Goal: Task Accomplishment & Management: Manage account settings

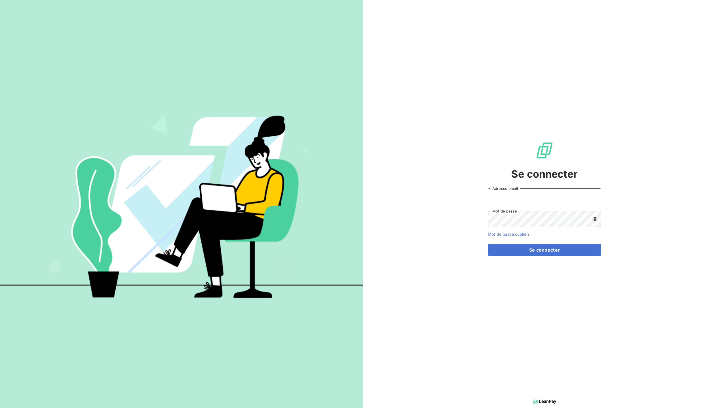
click at [520, 197] on input "Adresse email" at bounding box center [544, 197] width 113 height 16
type input "n.terrazzoni@ecodia.net"
click at [533, 251] on button "Se connecter" at bounding box center [544, 250] width 113 height 12
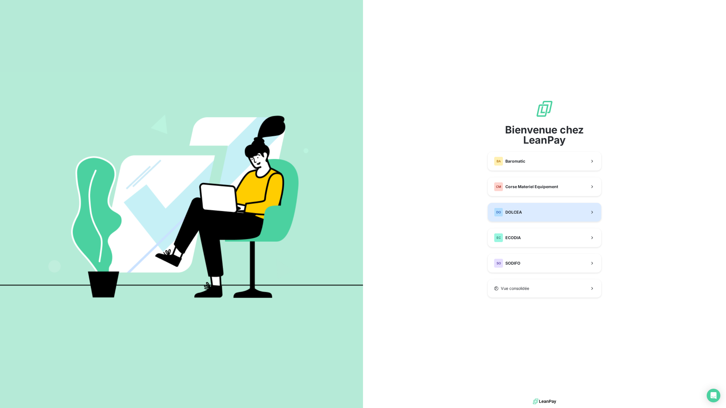
click at [552, 212] on button "DO DOLCEA" at bounding box center [544, 212] width 113 height 19
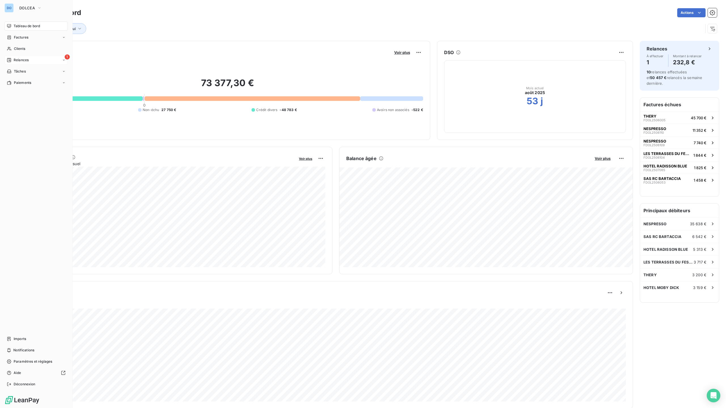
click at [13, 59] on div "Relances" at bounding box center [18, 60] width 22 height 5
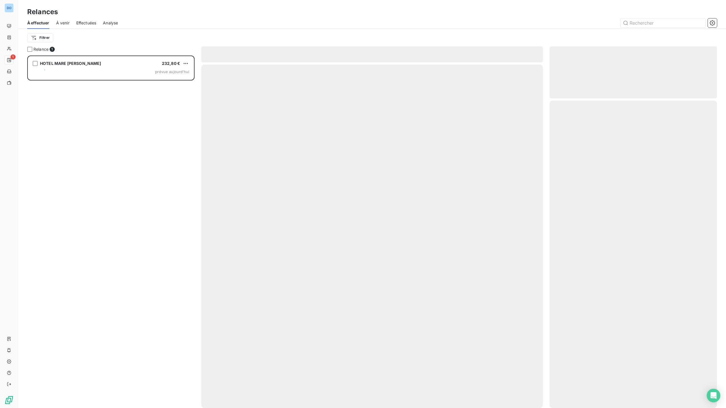
scroll to position [353, 167]
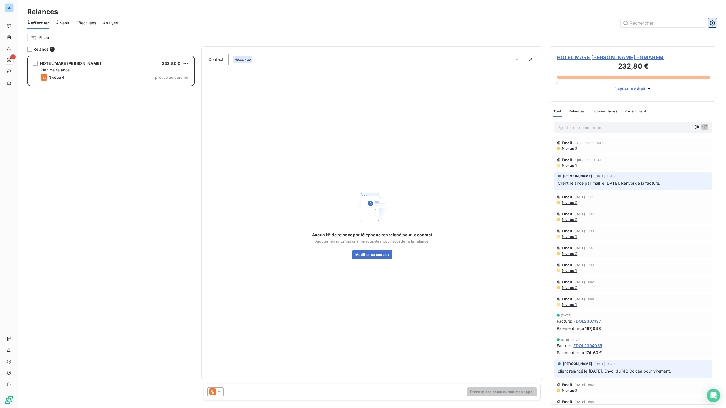
click at [716, 25] on button "button" at bounding box center [712, 22] width 9 height 9
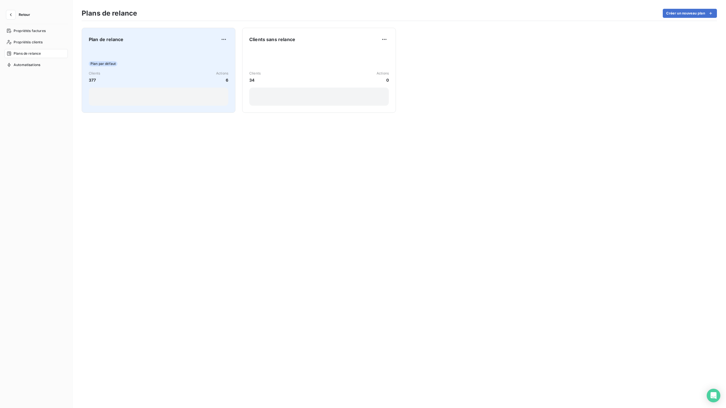
click at [194, 70] on div "Plan par défaut Clients 377 Actions 6" at bounding box center [159, 77] width 140 height 57
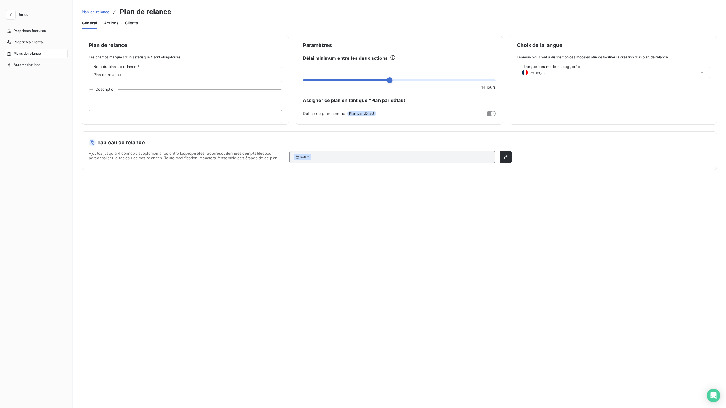
click at [114, 24] on span "Actions" at bounding box center [111, 23] width 14 height 6
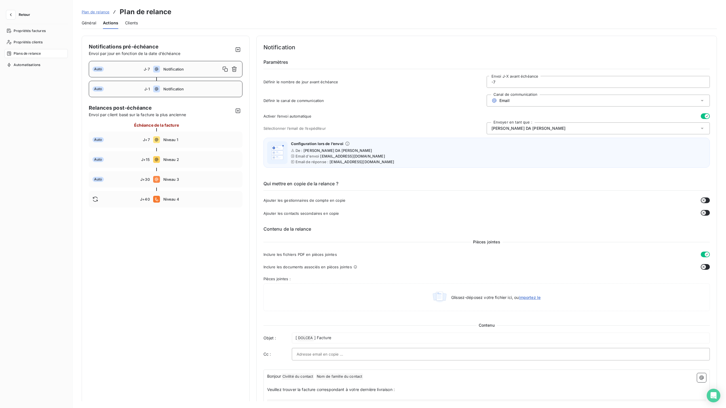
click at [162, 86] on div "Auto J-1 Notification" at bounding box center [166, 89] width 154 height 16
type input "-1"
click at [505, 84] on input "-1" at bounding box center [598, 81] width 223 height 11
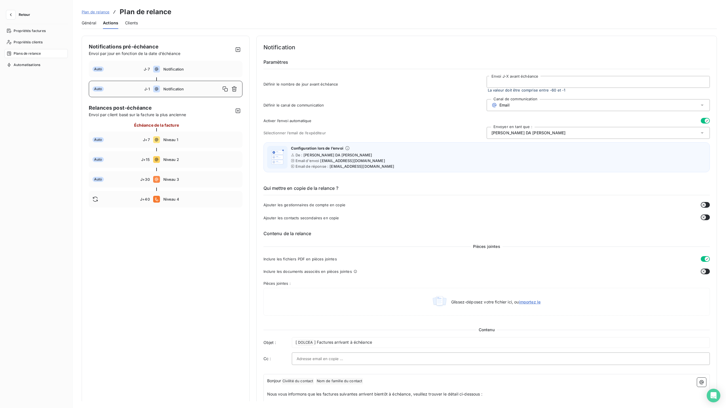
click at [485, 185] on h6 "Qui mettre en copie de la relance ?" at bounding box center [486, 190] width 447 height 10
click at [165, 139] on span "Niveau 1" at bounding box center [200, 140] width 75 height 5
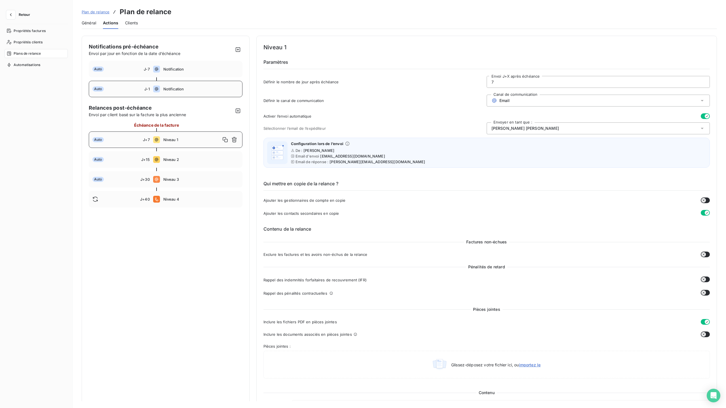
click at [168, 89] on span "Notification" at bounding box center [200, 89] width 75 height 5
type input "-1"
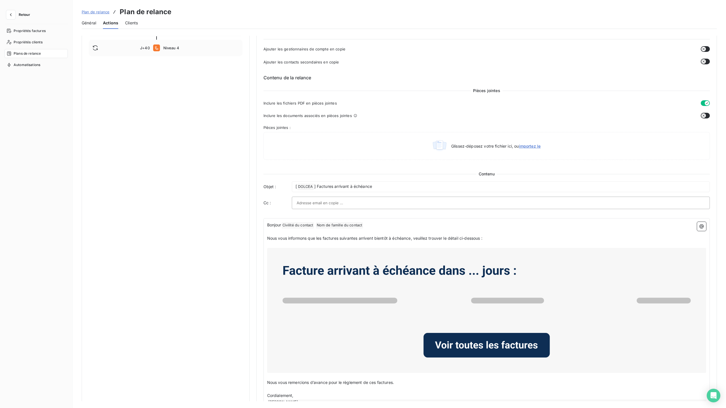
scroll to position [151, 0]
click at [384, 239] on span "Nous vous informons que les factures suivantes arrivent bientôt à échéance, veu…" at bounding box center [374, 239] width 215 height 5
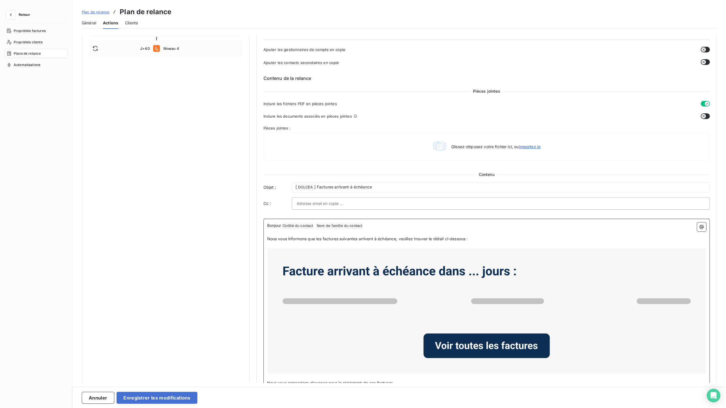
scroll to position [190, 0]
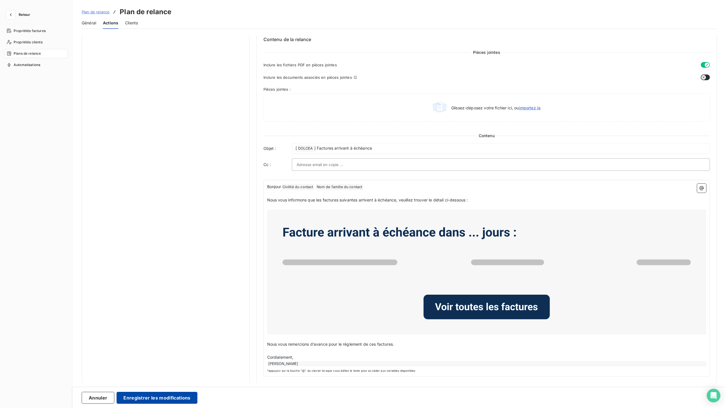
click at [157, 400] on button "Enregistrer les modifications" at bounding box center [157, 398] width 81 height 12
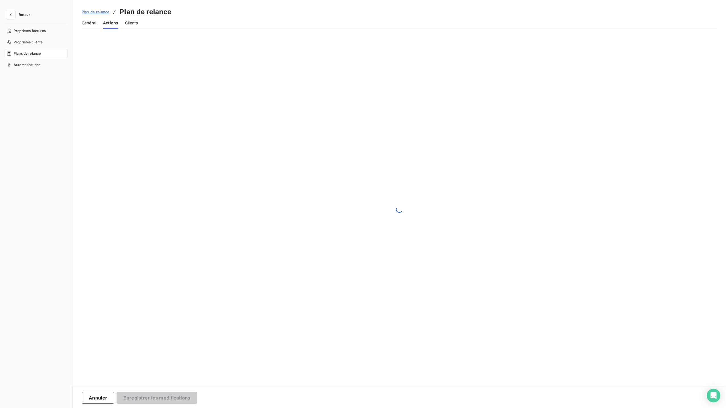
scroll to position [0, 0]
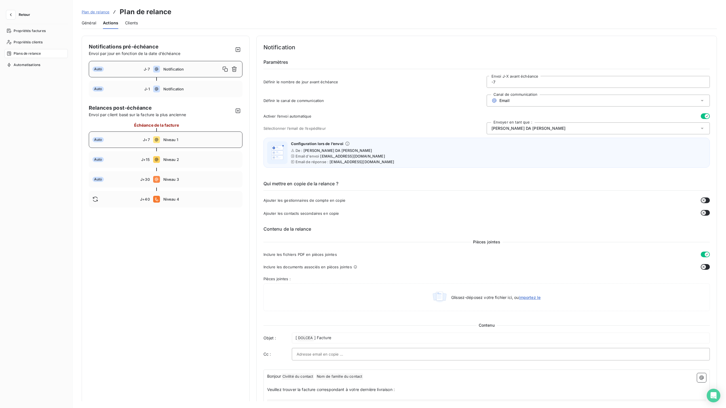
click at [184, 141] on span "Niveau 1" at bounding box center [200, 140] width 75 height 5
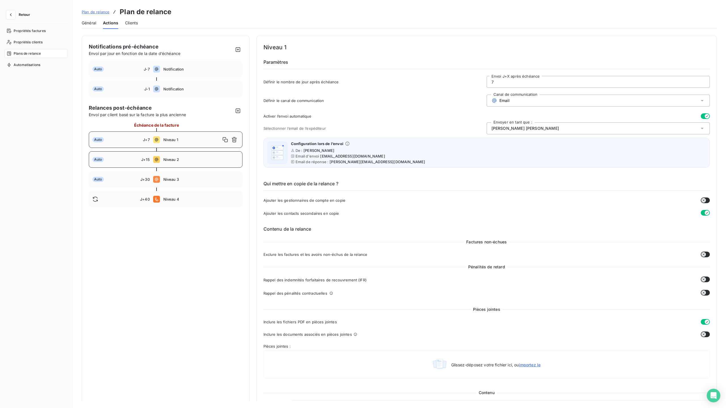
click at [174, 161] on span "Niveau 2" at bounding box center [200, 159] width 75 height 5
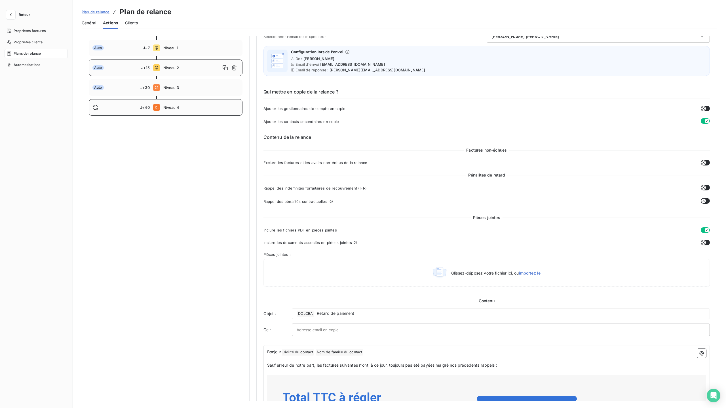
scroll to position [94, 0]
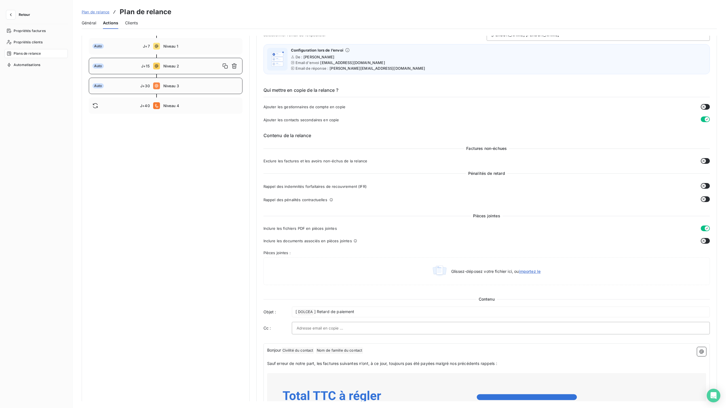
click at [180, 89] on div "Auto J+30 Niveau 3" at bounding box center [166, 86] width 154 height 16
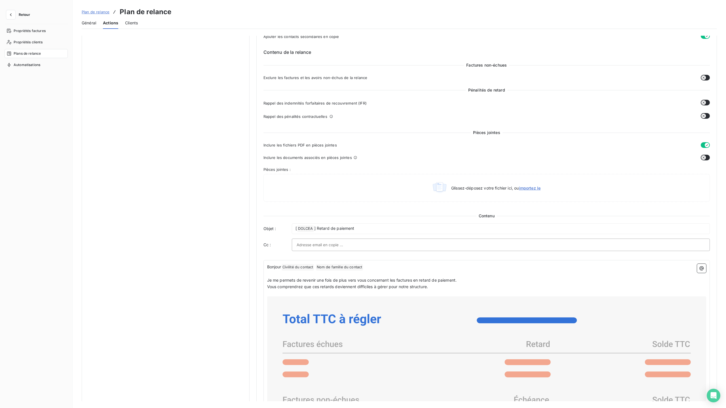
scroll to position [62, 0]
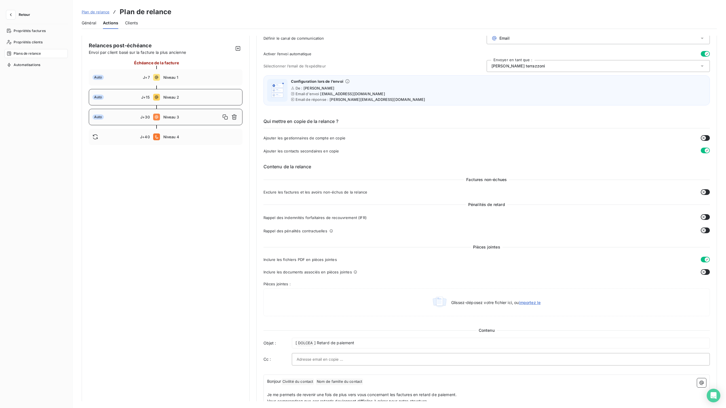
click at [170, 101] on div "Auto J+15 Niveau 2" at bounding box center [166, 97] width 154 height 16
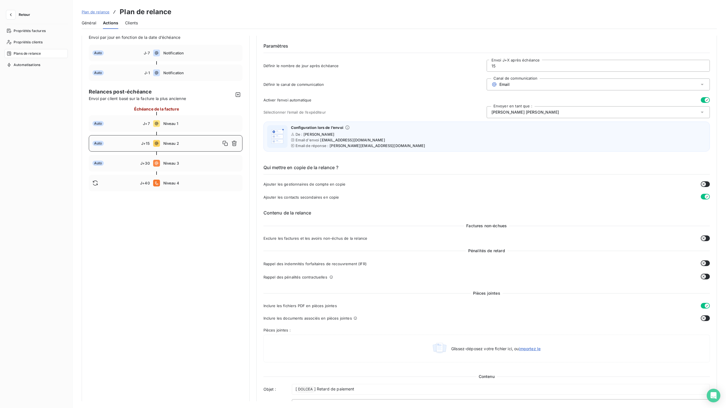
scroll to position [0, 0]
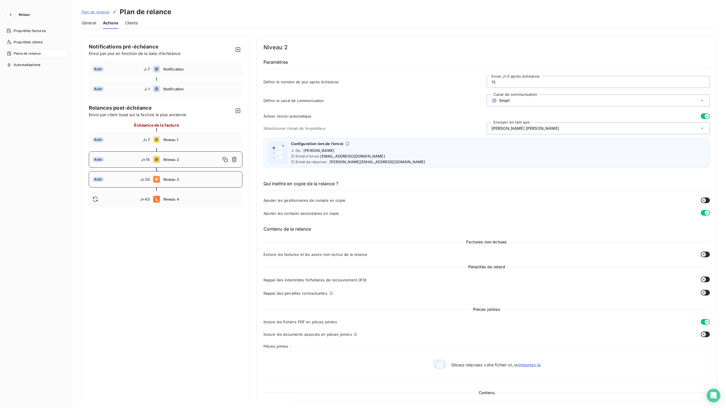
click at [168, 176] on div "Auto J+30 Niveau 3" at bounding box center [166, 179] width 154 height 16
type input "30"
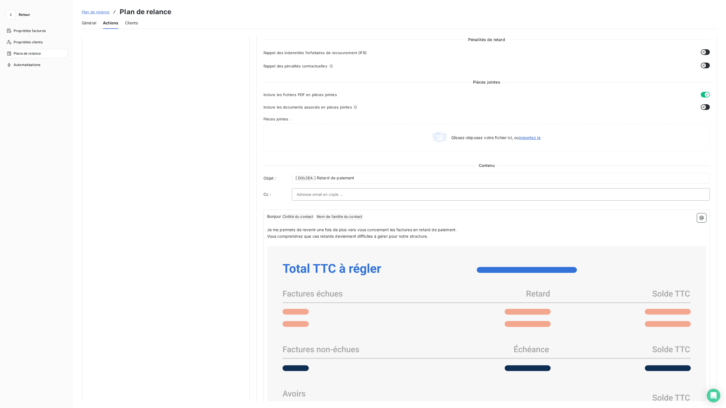
scroll to position [228, 0]
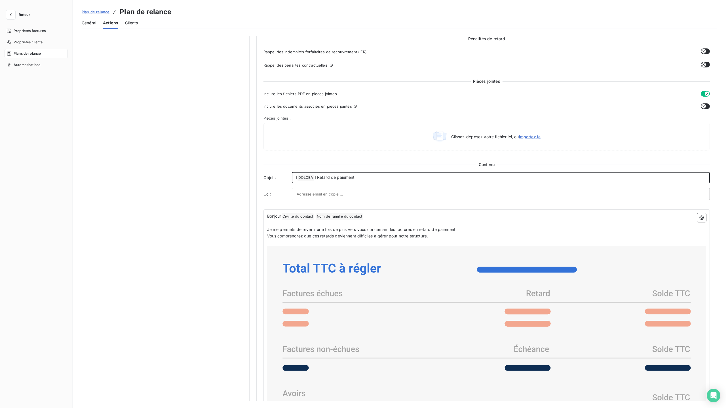
click at [355, 178] on p "[ DOLCEA ﻿ ] Retard de paiement" at bounding box center [501, 177] width 410 height 7
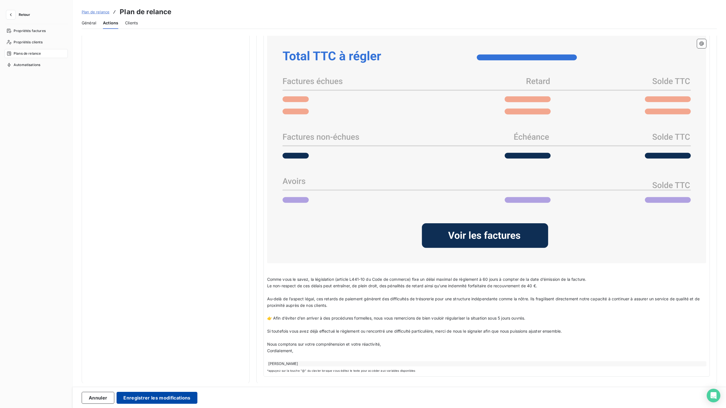
scroll to position [440, 0]
click at [176, 397] on button "Enregistrer les modifications" at bounding box center [157, 398] width 81 height 12
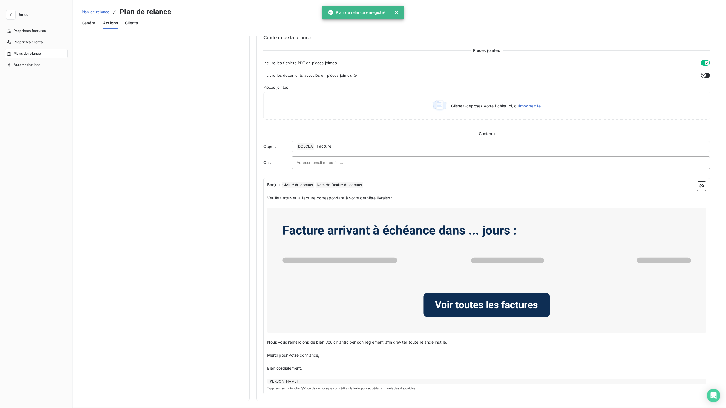
scroll to position [0, 0]
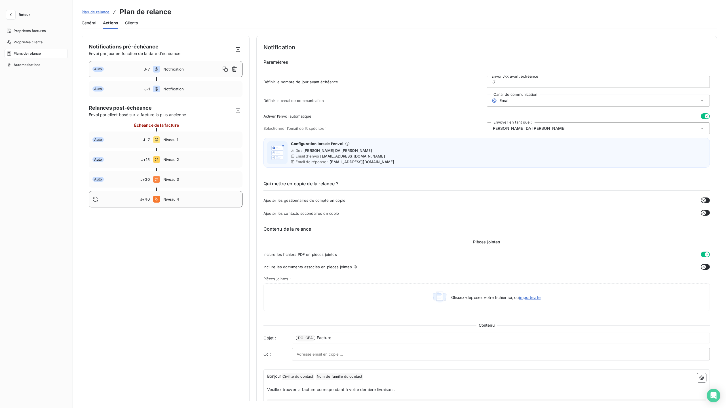
click at [168, 199] on span "Niveau 4" at bounding box center [200, 199] width 75 height 5
type input "40"
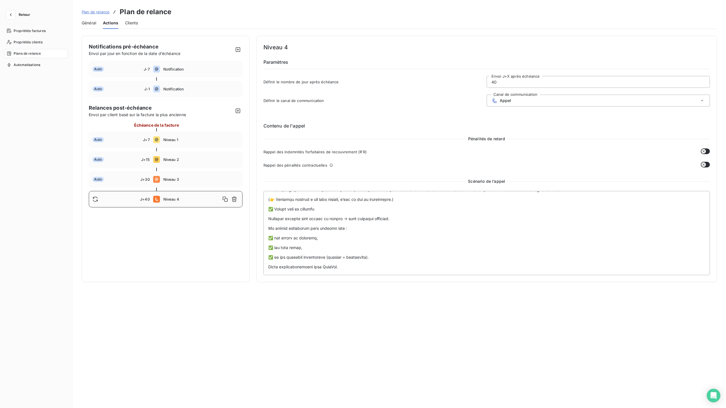
scroll to position [632, 0]
click at [12, 14] on icon "button" at bounding box center [11, 15] width 6 height 6
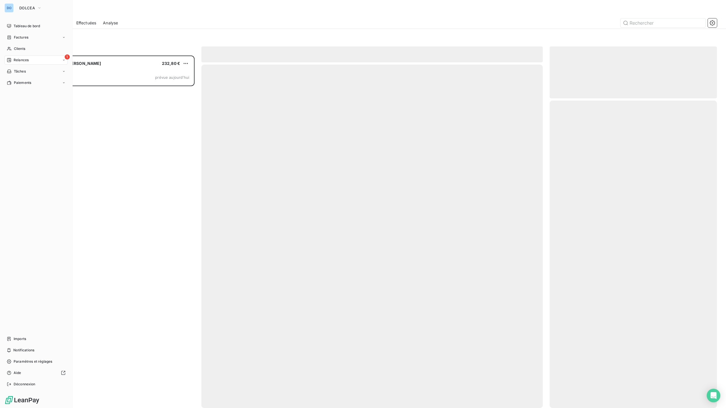
scroll to position [353, 167]
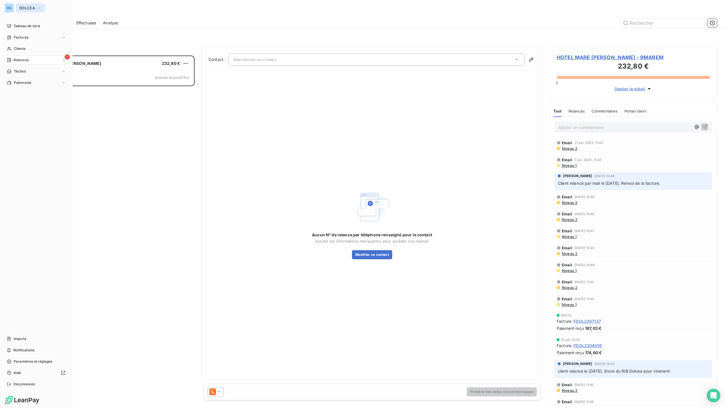
click at [37, 7] on icon "button" at bounding box center [39, 8] width 5 height 6
click at [40, 41] on li "BA Baromatic" at bounding box center [54, 37] width 77 height 14
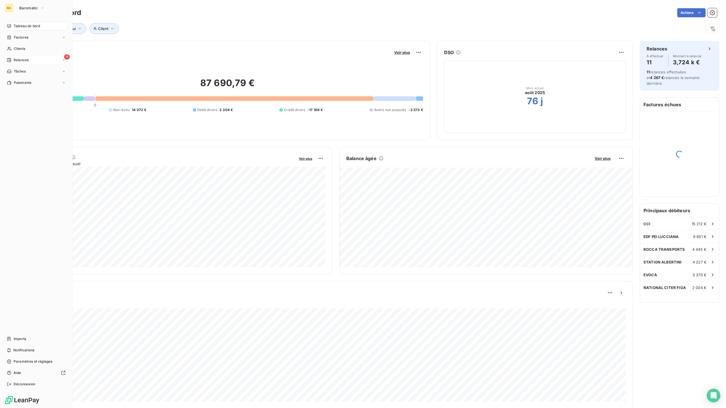
click at [21, 56] on div "11 Relances" at bounding box center [36, 60] width 63 height 9
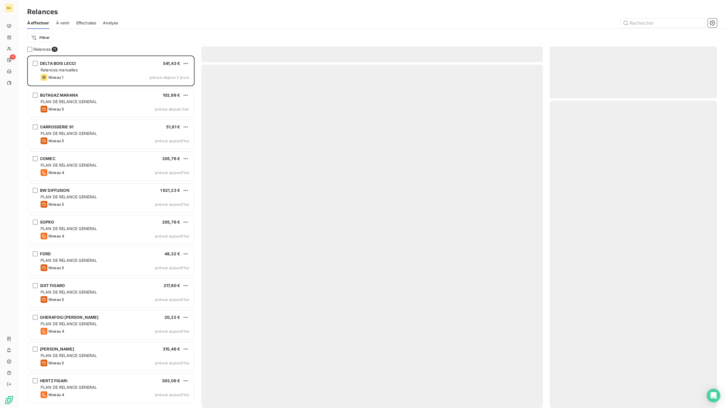
scroll to position [353, 167]
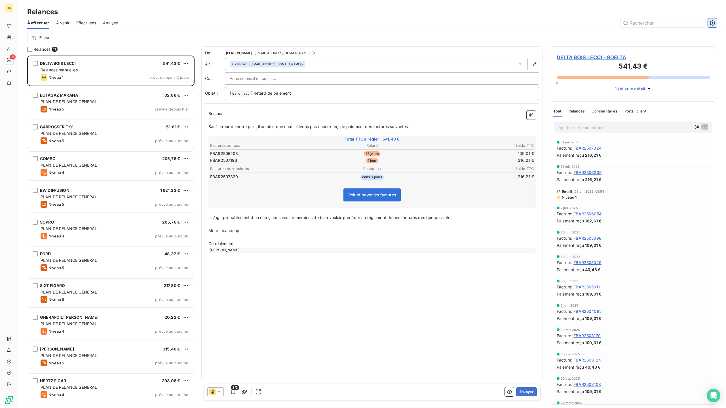
click at [713, 22] on icon "button" at bounding box center [713, 23] width 6 height 6
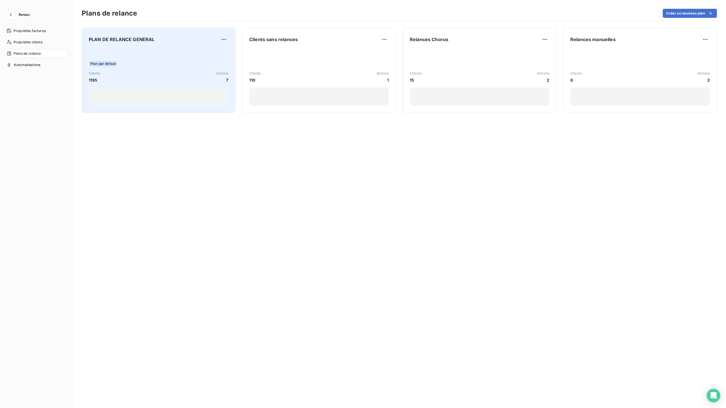
click at [152, 71] on div "Clients 1195 Actions 7" at bounding box center [159, 77] width 140 height 12
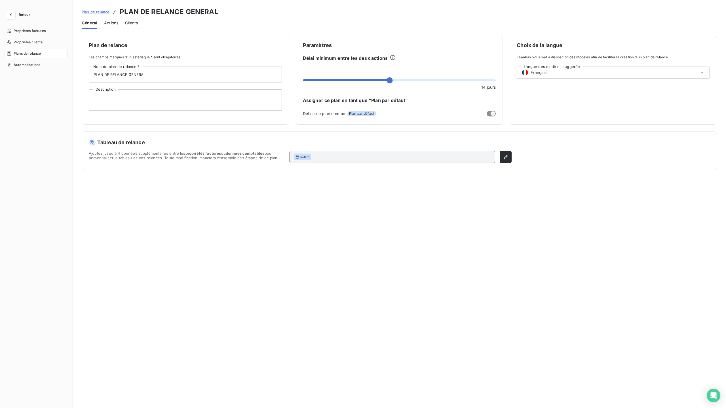
click at [113, 22] on span "Actions" at bounding box center [111, 23] width 14 height 6
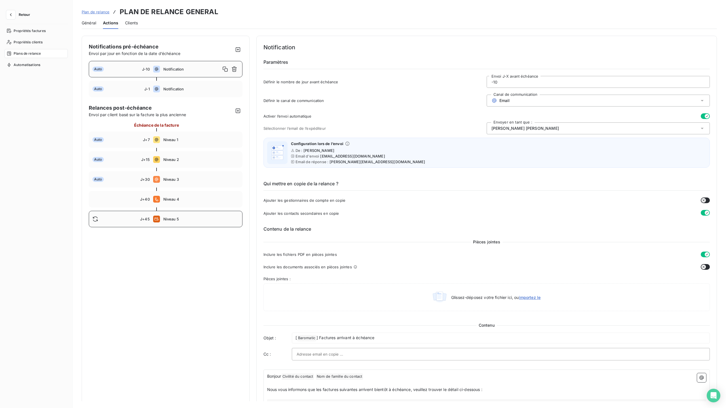
click at [173, 221] on span "Niveau 5" at bounding box center [200, 219] width 75 height 5
type input "45"
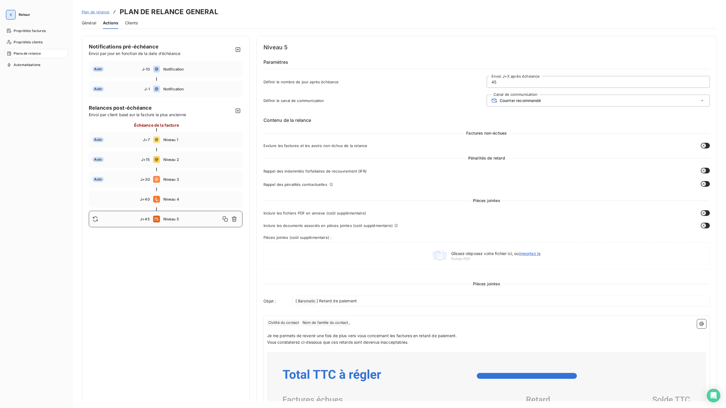
click at [13, 15] on icon "button" at bounding box center [11, 15] width 6 height 6
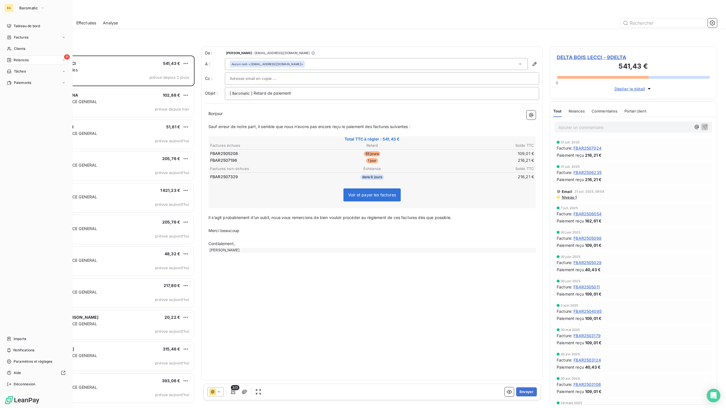
scroll to position [353, 167]
click at [36, 9] on span "Baromatic" at bounding box center [28, 8] width 19 height 5
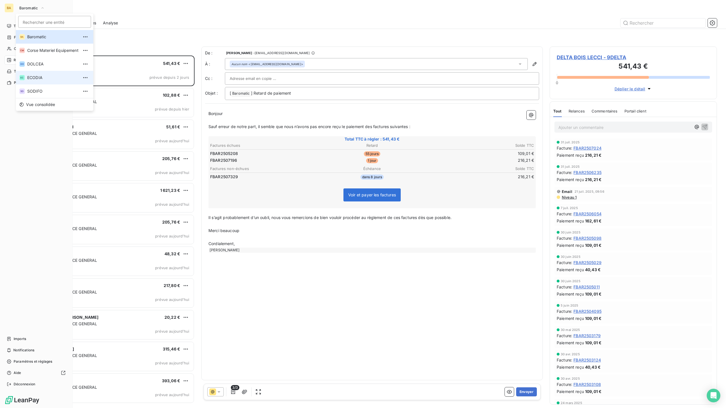
click at [42, 79] on span "ECODIA" at bounding box center [52, 78] width 51 height 6
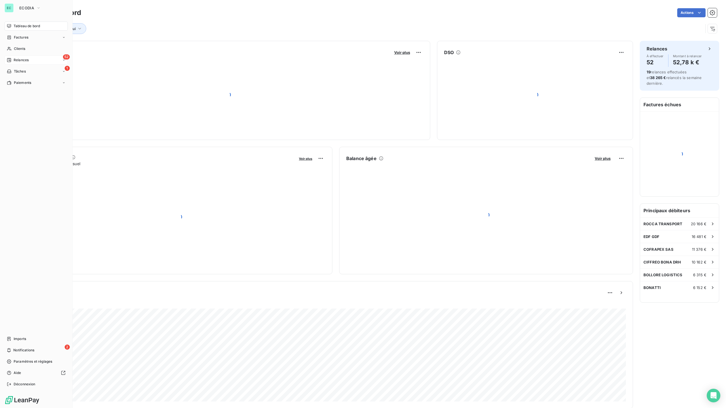
click at [19, 60] on span "Relances" at bounding box center [21, 60] width 15 height 5
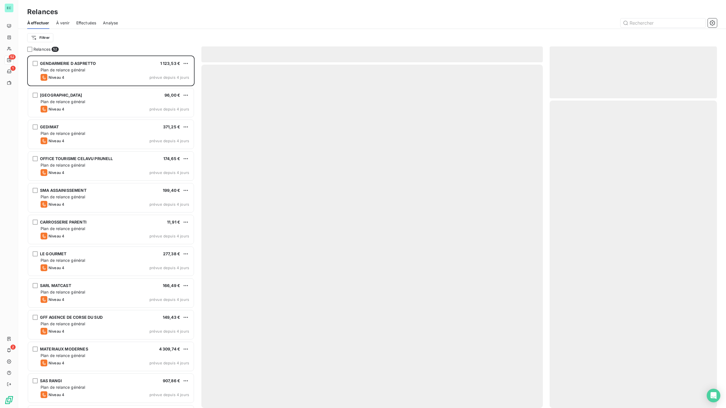
scroll to position [353, 167]
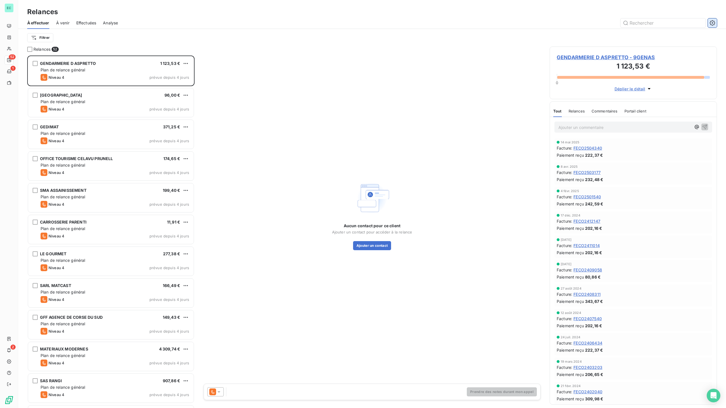
click at [711, 23] on icon "button" at bounding box center [713, 23] width 6 height 6
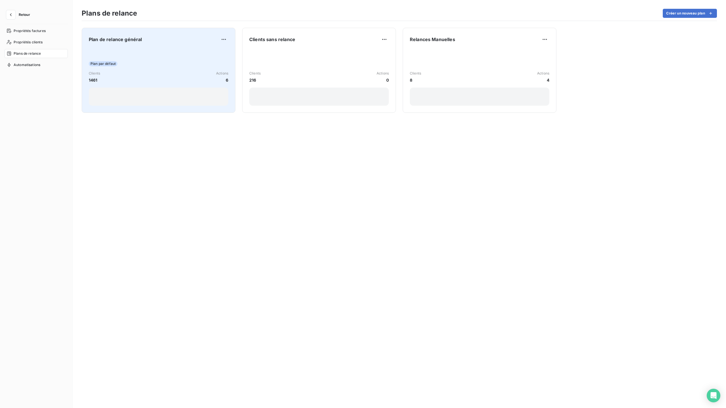
click at [149, 70] on div "Plan par défaut Clients 1461 Actions 6" at bounding box center [159, 77] width 140 height 57
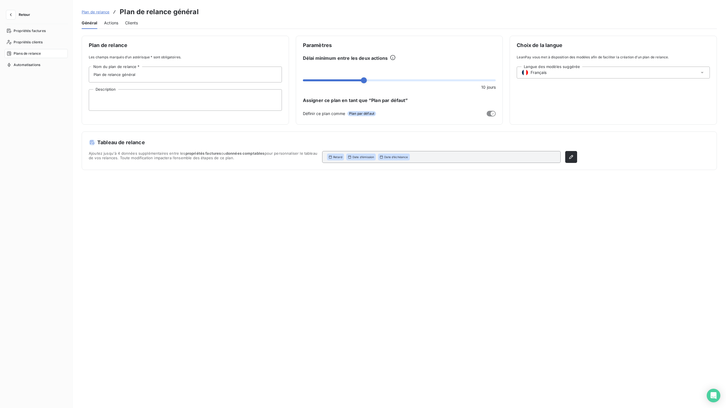
click at [114, 22] on span "Actions" at bounding box center [111, 23] width 14 height 6
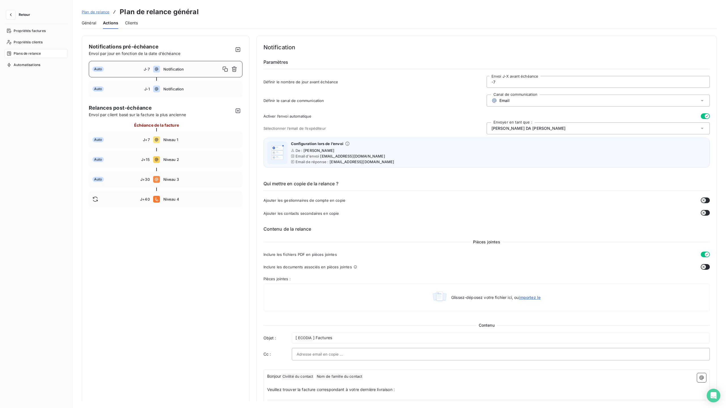
click at [23, 13] on span "Retour" at bounding box center [24, 14] width 11 height 3
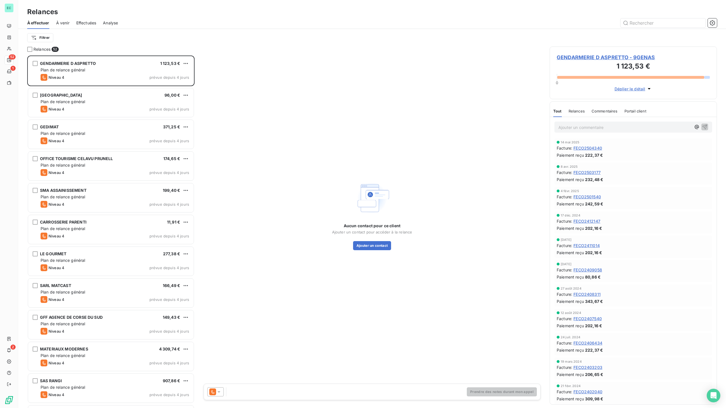
scroll to position [353, 167]
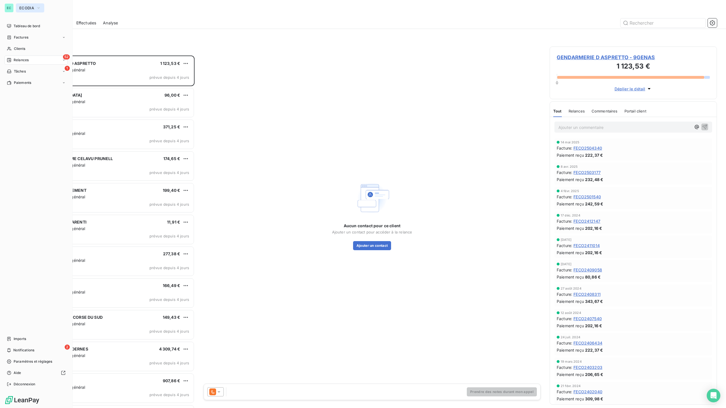
click at [36, 7] on icon "button" at bounding box center [38, 8] width 5 height 6
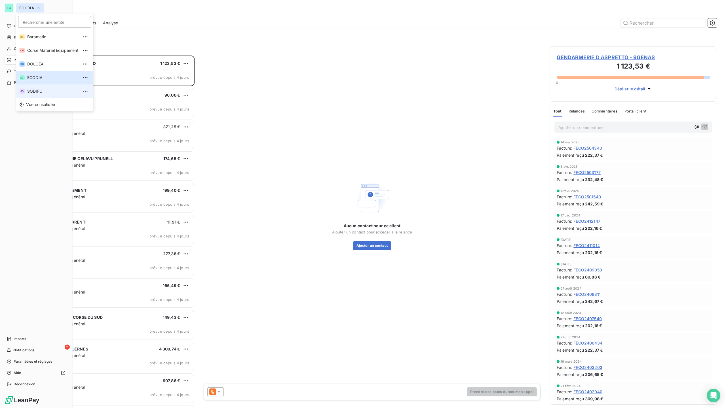
click at [43, 92] on span "SODIFO" at bounding box center [52, 91] width 51 height 6
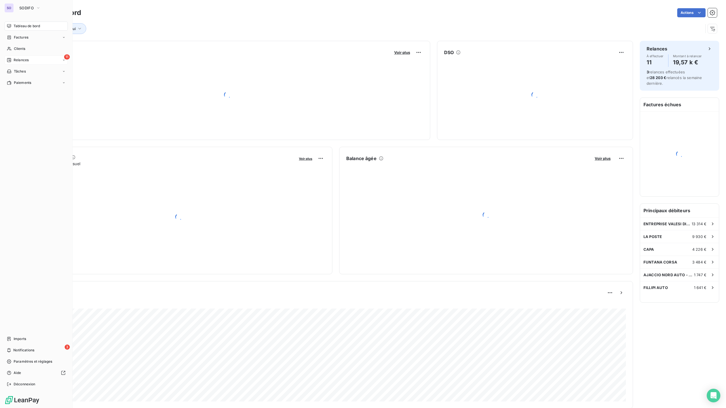
click at [20, 59] on span "Relances" at bounding box center [21, 60] width 15 height 5
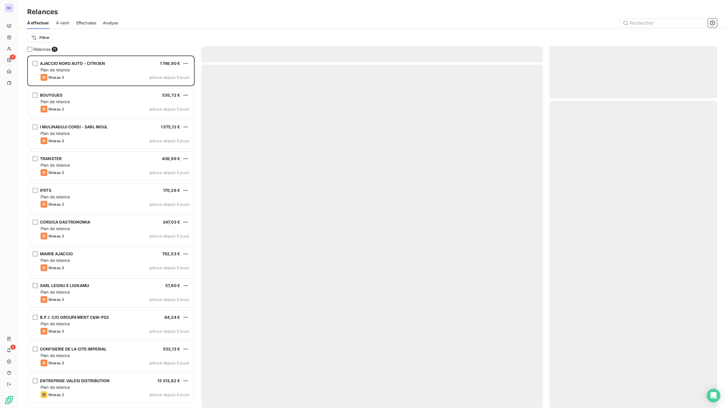
scroll to position [353, 167]
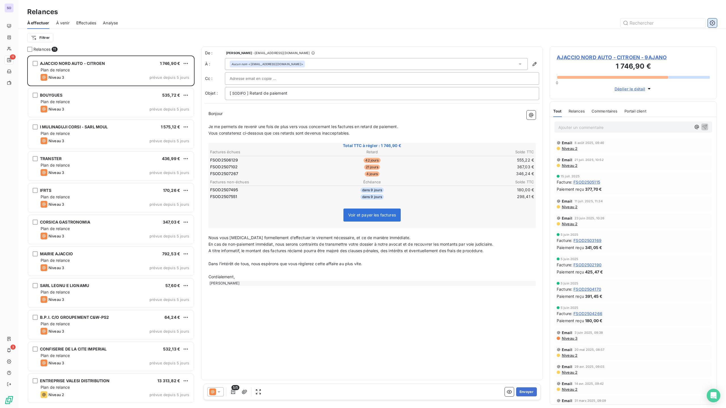
click at [712, 21] on icon "button" at bounding box center [713, 23] width 6 height 6
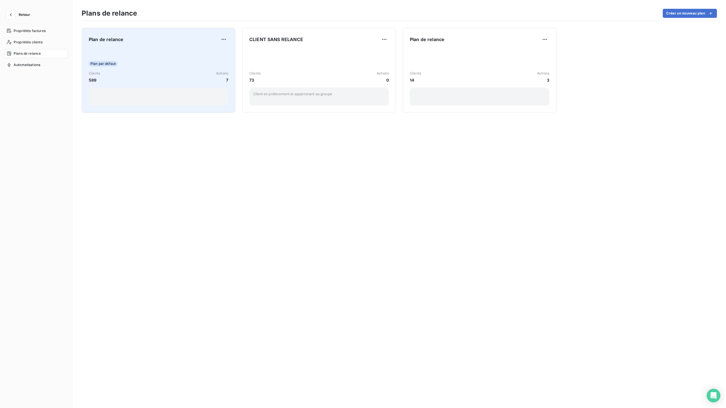
click at [184, 60] on div "Plan par défaut Clients 589 Actions 7" at bounding box center [159, 77] width 140 height 57
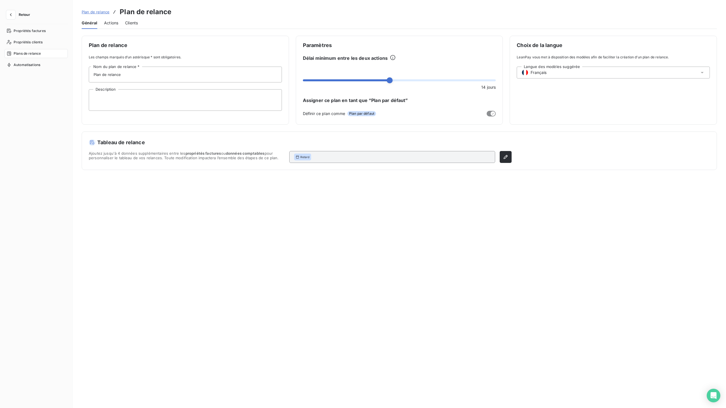
click at [108, 23] on span "Actions" at bounding box center [111, 23] width 14 height 6
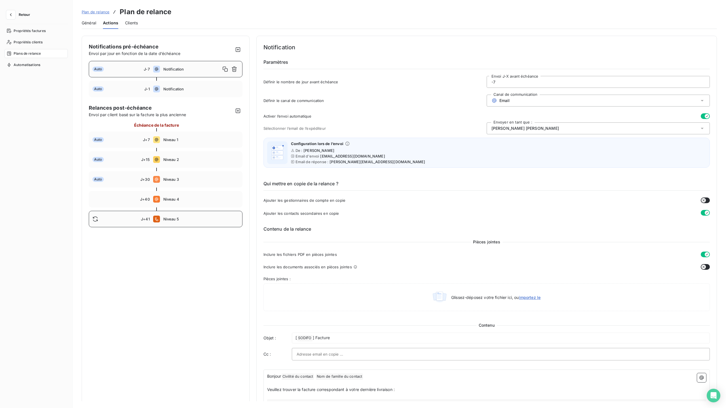
click at [171, 220] on span "Niveau 5" at bounding box center [200, 219] width 75 height 5
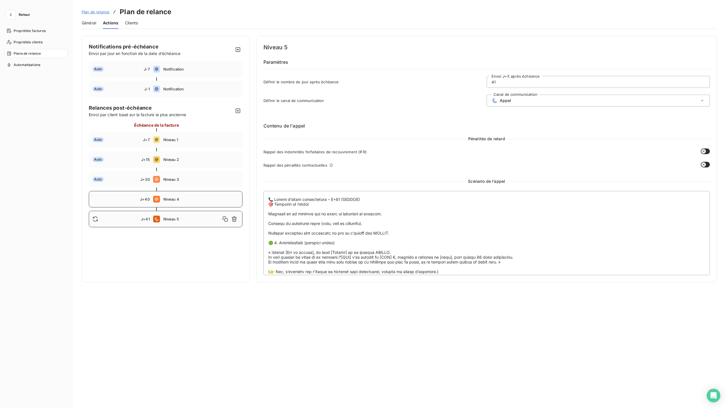
click at [175, 202] on div "J+40 Niveau 4" at bounding box center [166, 199] width 154 height 16
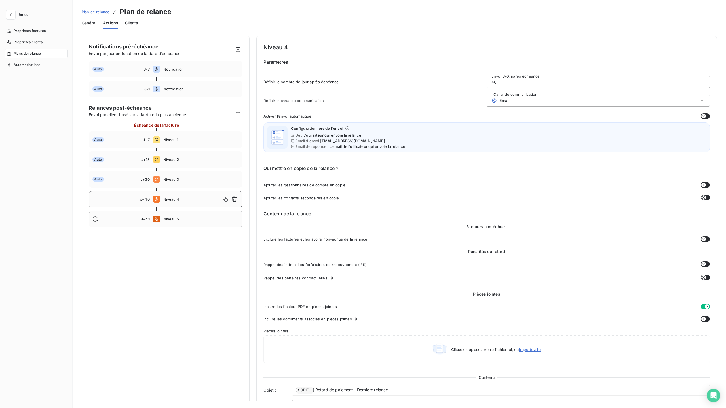
click at [179, 221] on span "Niveau 5" at bounding box center [200, 219] width 75 height 5
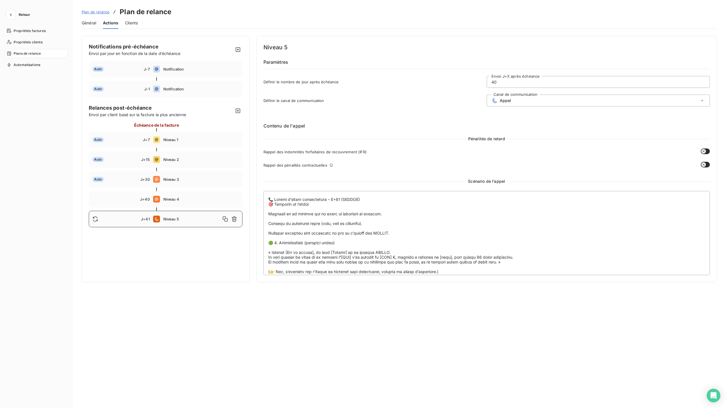
type input "41"
click at [11, 15] on icon "button" at bounding box center [11, 15] width 6 height 6
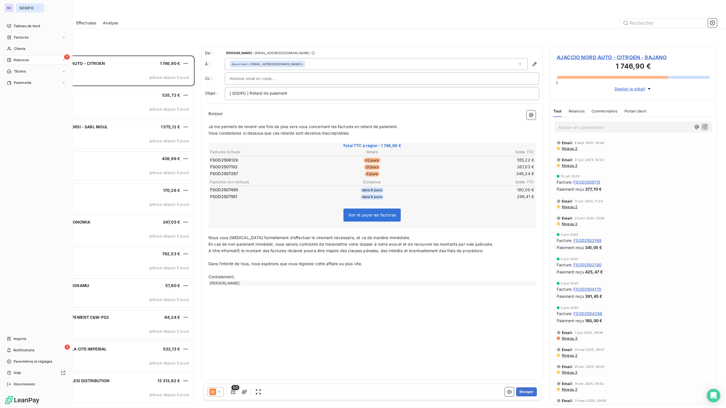
scroll to position [353, 167]
click at [32, 10] on span "SODIFO" at bounding box center [26, 8] width 14 height 5
click at [39, 52] on span "Corse Materiel Equipement" at bounding box center [52, 51] width 51 height 6
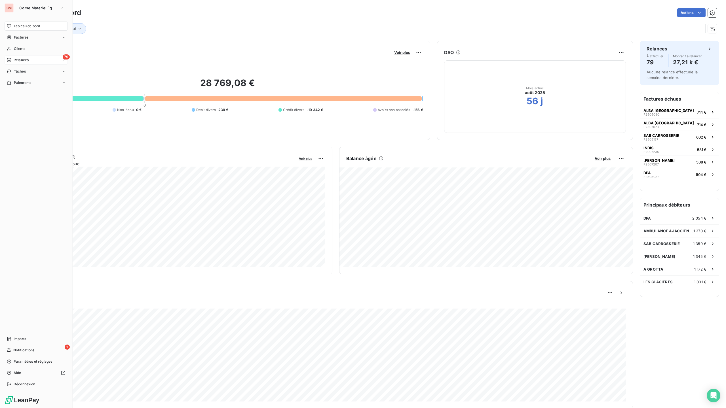
click at [19, 59] on span "Relances" at bounding box center [21, 60] width 15 height 5
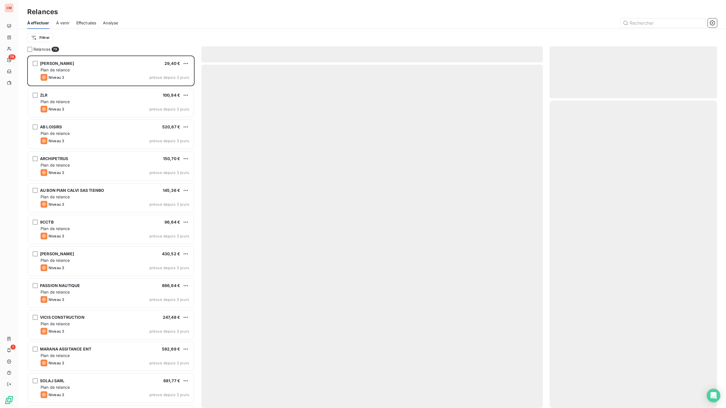
scroll to position [353, 167]
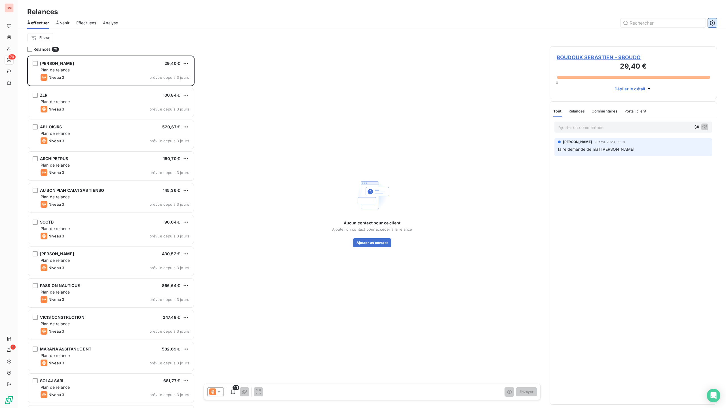
click at [712, 24] on icon "button" at bounding box center [712, 22] width 5 height 5
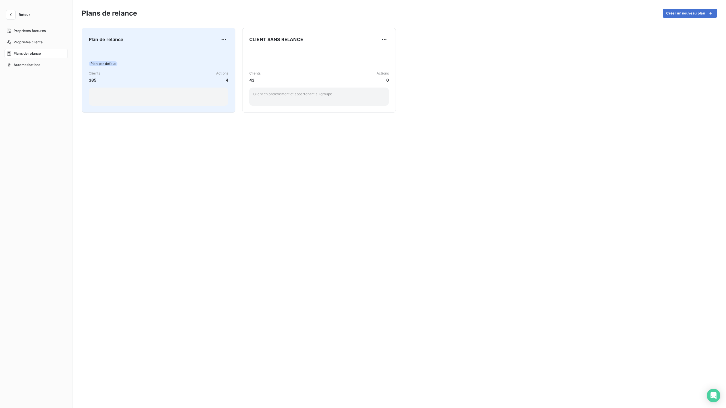
click at [152, 62] on div "Plan par défaut" at bounding box center [159, 63] width 140 height 5
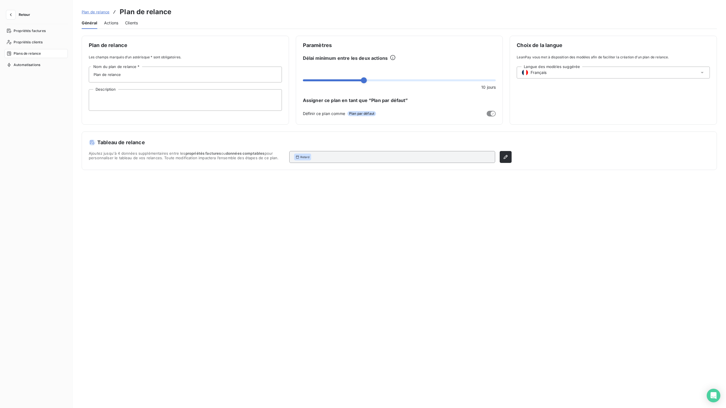
click at [113, 23] on span "Actions" at bounding box center [111, 23] width 14 height 6
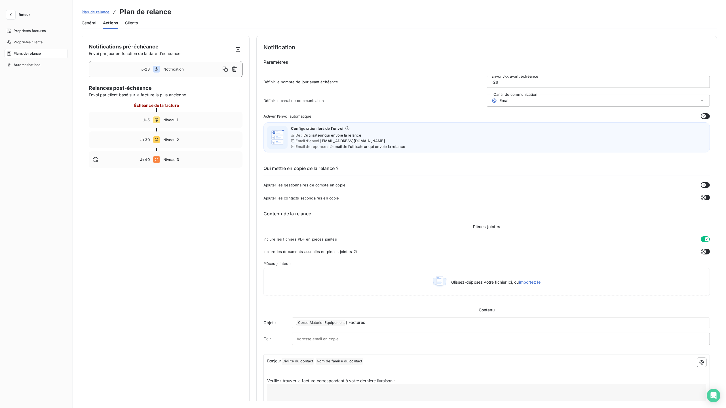
click at [24, 14] on span "Retour" at bounding box center [24, 14] width 11 height 3
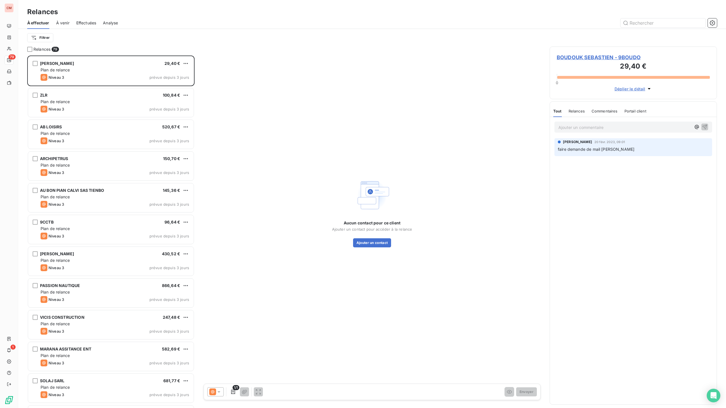
scroll to position [353, 167]
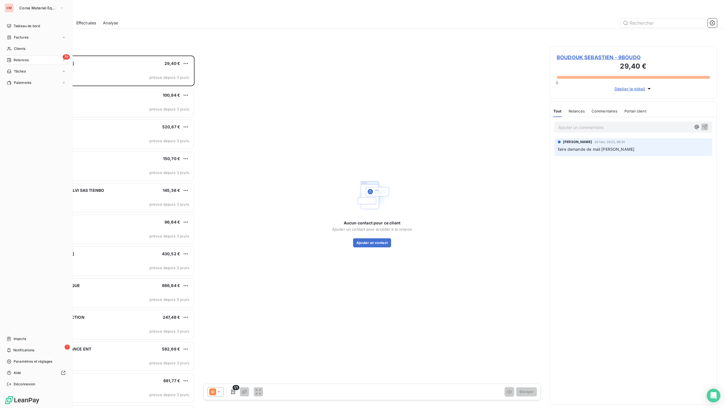
click at [15, 8] on div "CM Corse Materiel Equipement" at bounding box center [36, 7] width 63 height 9
click at [46, 7] on span "Corse Materiel Equipement" at bounding box center [38, 8] width 38 height 5
click at [49, 67] on span "DOLCEA" at bounding box center [52, 64] width 51 height 6
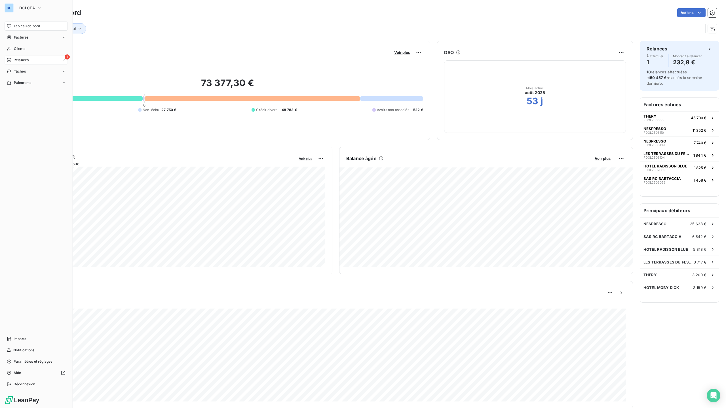
click at [13, 60] on div "Relances" at bounding box center [18, 60] width 22 height 5
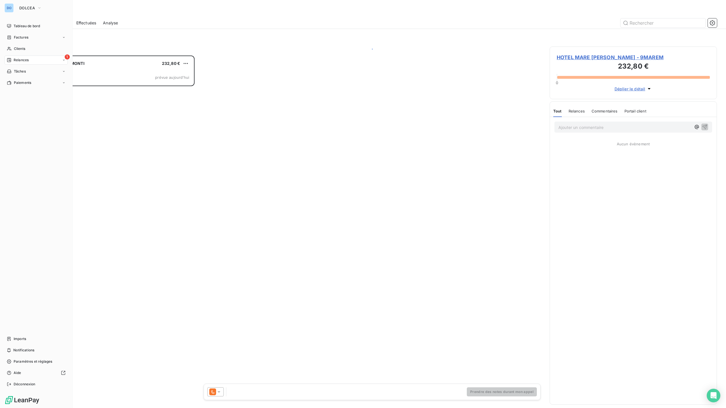
scroll to position [353, 167]
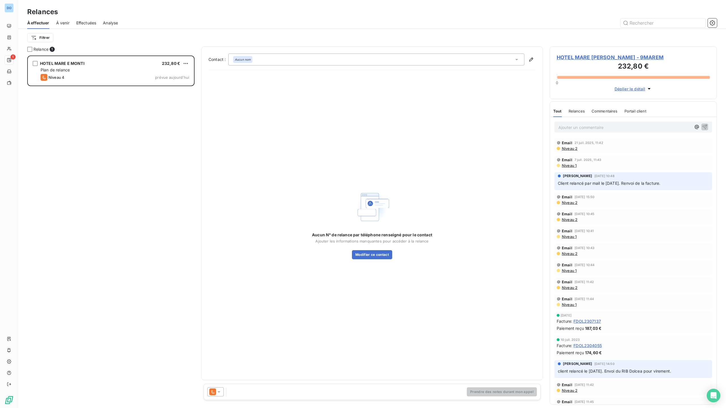
click at [65, 24] on span "À venir" at bounding box center [62, 23] width 13 height 6
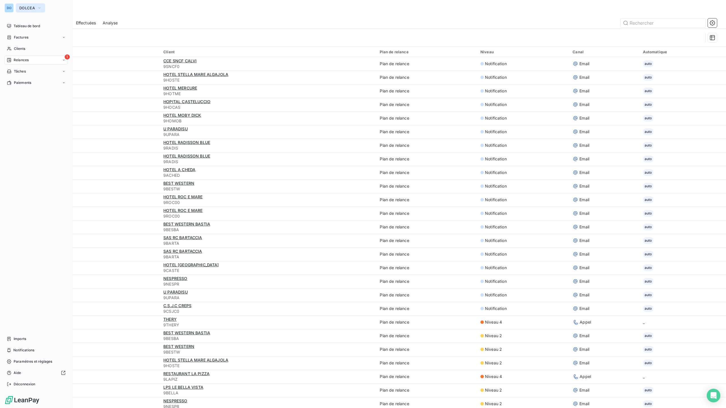
drag, startPoint x: 27, startPoint y: 5, endPoint x: 32, endPoint y: 8, distance: 6.1
click at [27, 5] on button "DOLCEA" at bounding box center [30, 7] width 29 height 9
click at [41, 77] on span "ECODIA" at bounding box center [52, 78] width 51 height 6
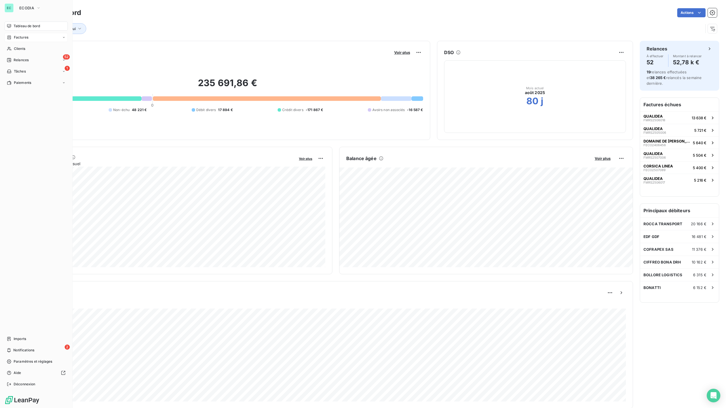
click at [22, 37] on span "Factures" at bounding box center [21, 37] width 14 height 5
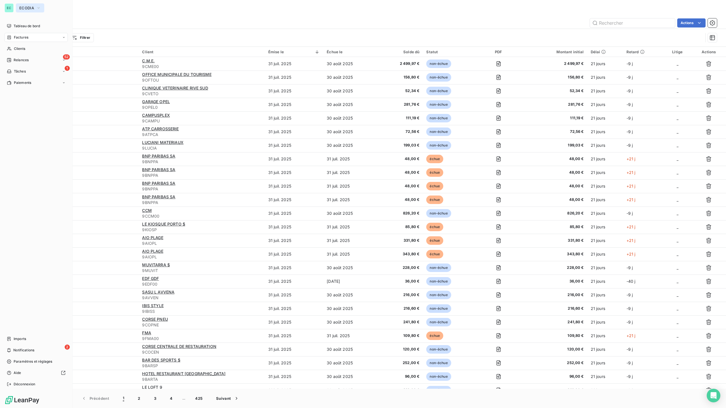
click at [28, 7] on span "ECODIA" at bounding box center [26, 8] width 15 height 5
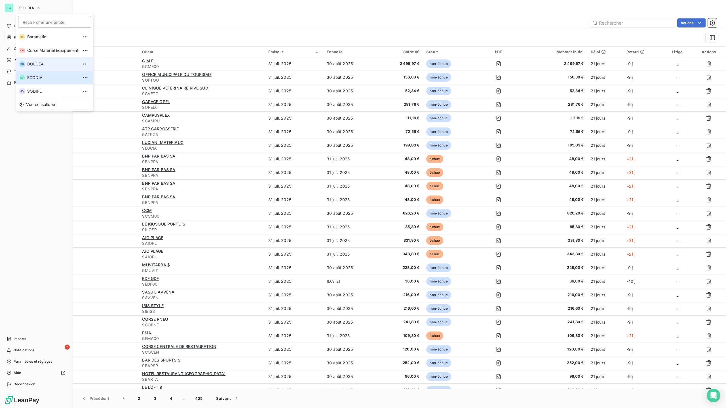
click at [32, 64] on span "DOLCEA" at bounding box center [52, 64] width 51 height 6
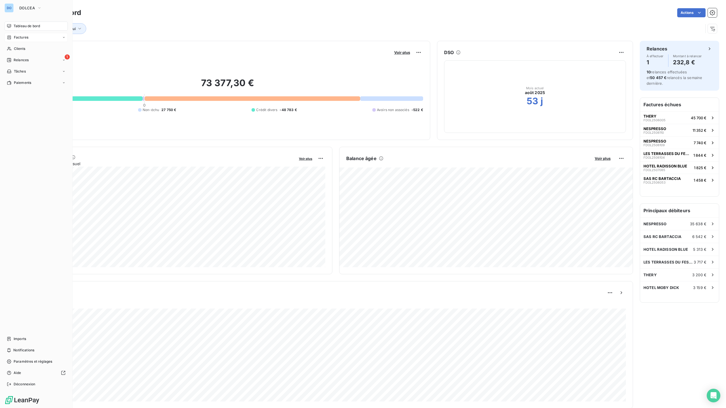
click at [21, 37] on span "Factures" at bounding box center [21, 37] width 14 height 5
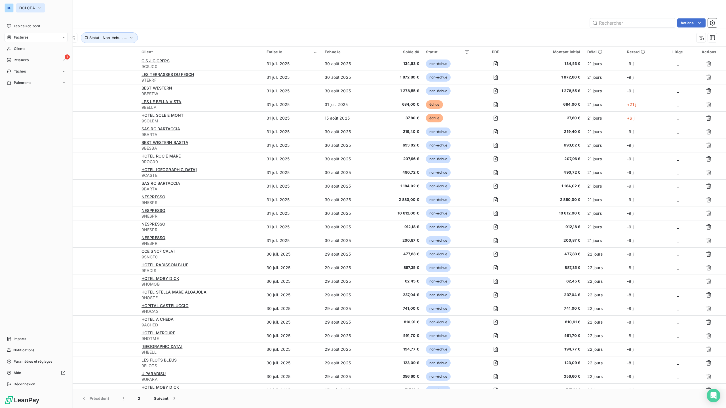
click at [30, 5] on button "DOLCEA" at bounding box center [30, 7] width 29 height 9
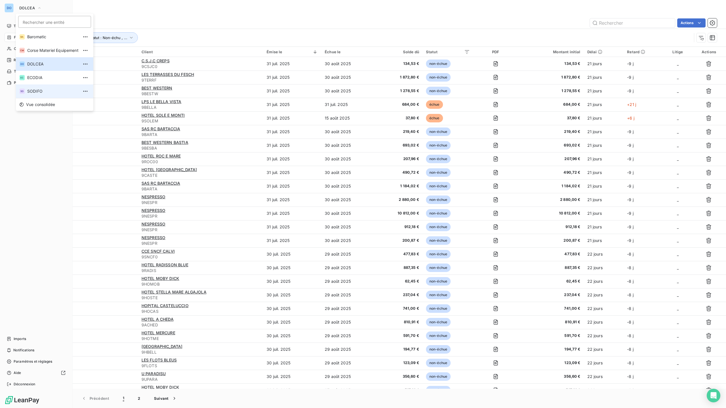
click at [37, 88] on span "SODIFO" at bounding box center [52, 91] width 51 height 6
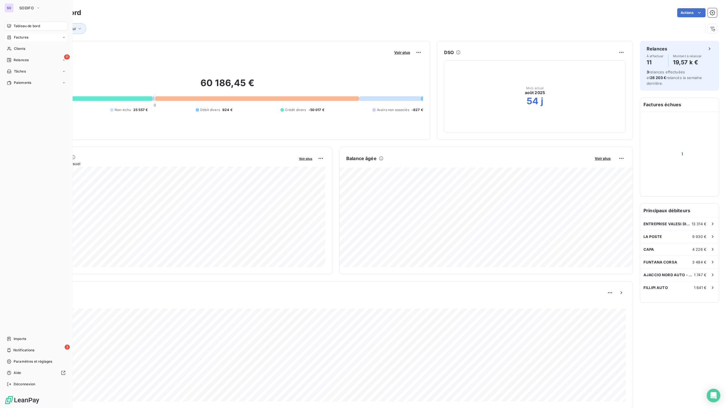
click at [22, 36] on span "Factures" at bounding box center [21, 37] width 14 height 5
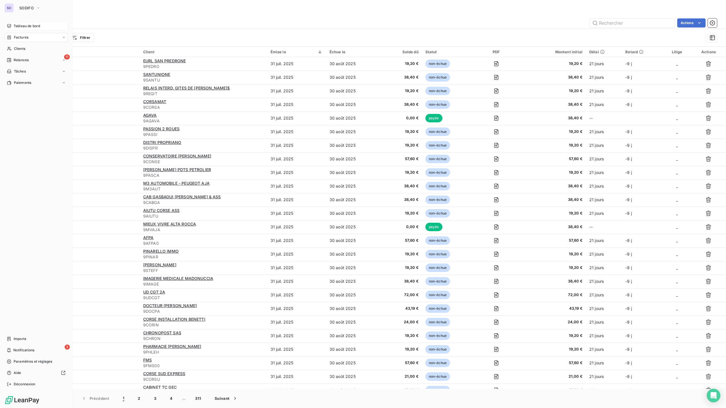
click at [31, 26] on span "Tableau de bord" at bounding box center [27, 26] width 26 height 5
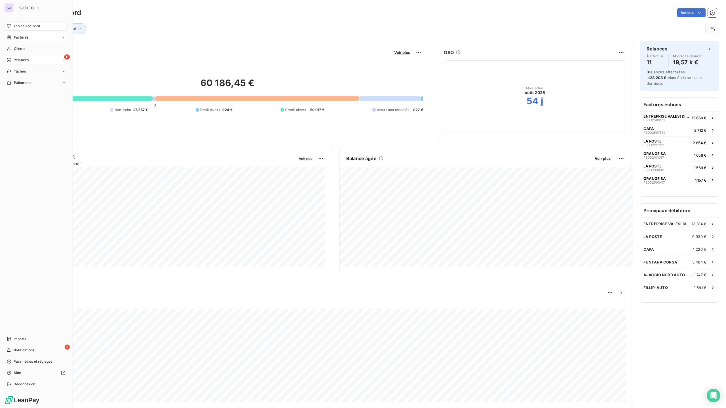
click at [26, 58] on span "Relances" at bounding box center [21, 60] width 15 height 5
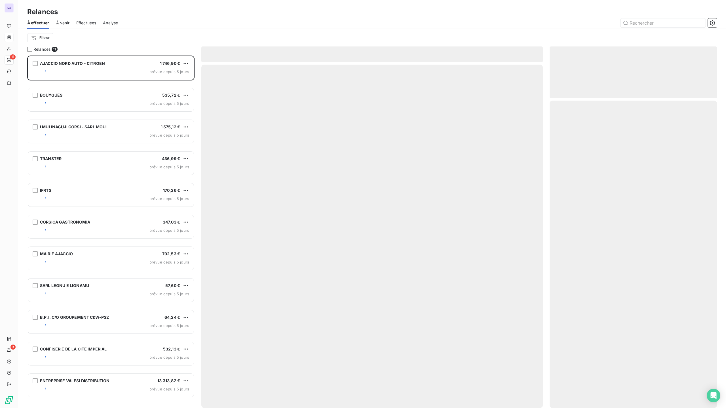
scroll to position [353, 167]
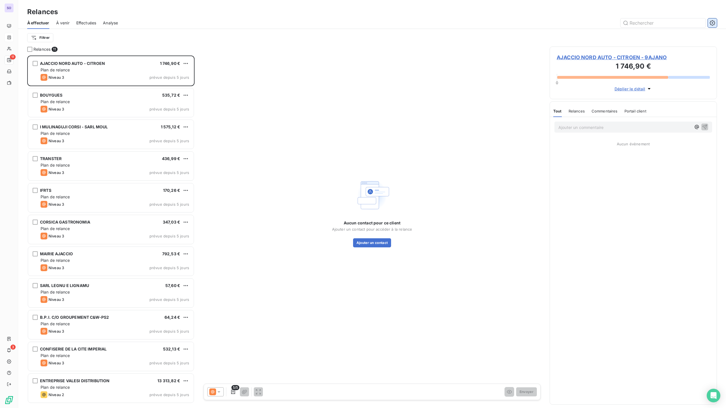
click at [711, 23] on icon "button" at bounding box center [713, 23] width 6 height 6
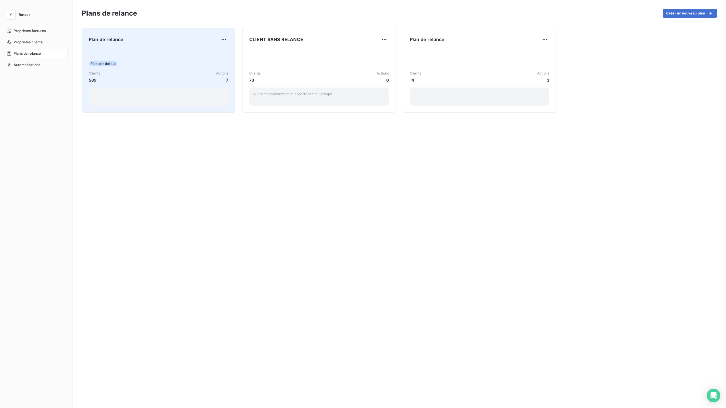
click at [182, 102] on div at bounding box center [159, 97] width 140 height 18
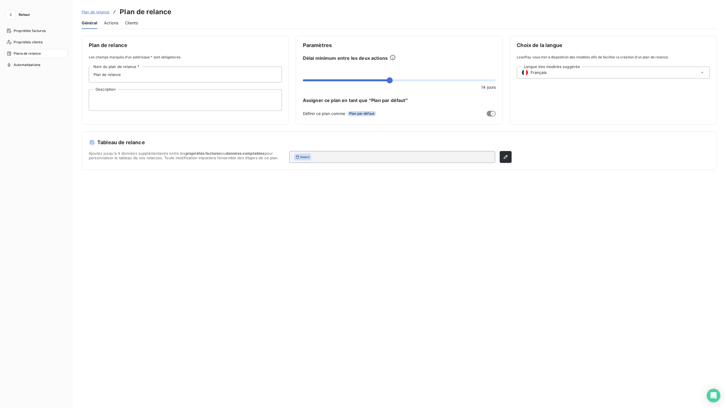
click at [114, 23] on span "Actions" at bounding box center [111, 23] width 14 height 6
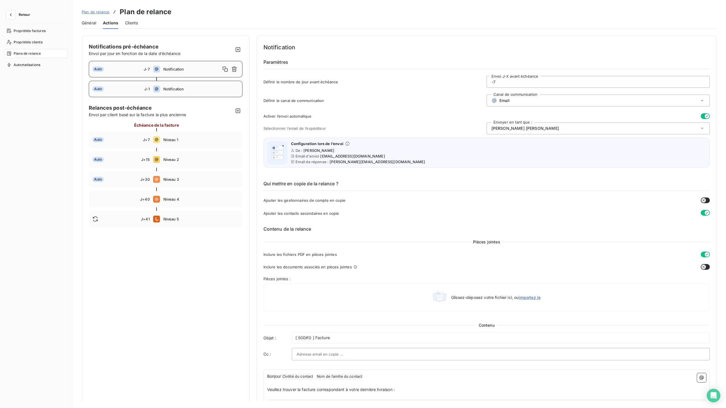
click at [165, 90] on span "Notification" at bounding box center [200, 89] width 75 height 5
click at [176, 142] on span "Niveau 1" at bounding box center [200, 140] width 75 height 5
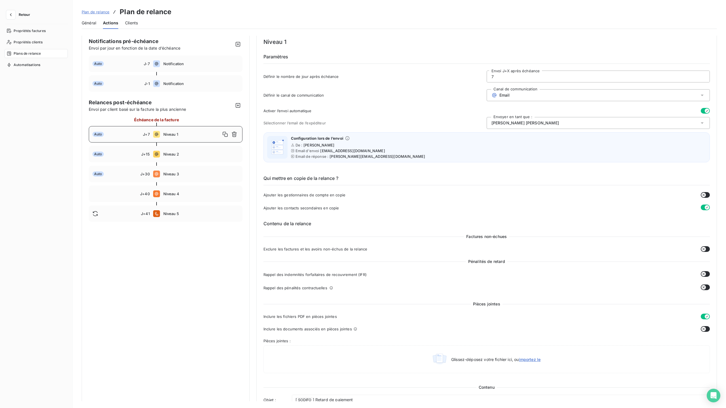
scroll to position [4, 0]
click at [163, 157] on span "Niveau 2" at bounding box center [200, 155] width 75 height 5
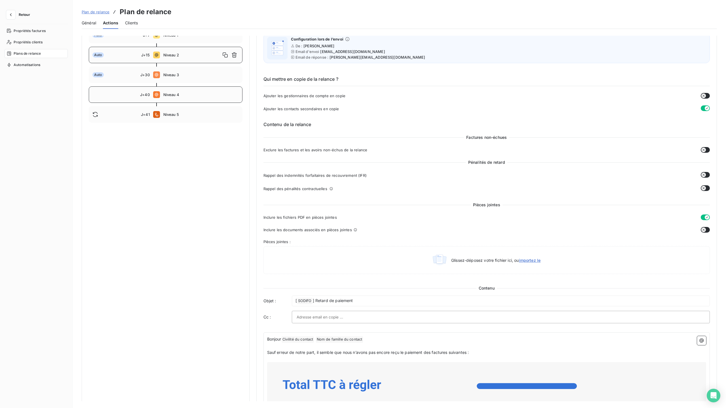
scroll to position [104, 0]
click at [178, 78] on div "Auto J+30 Niveau 3" at bounding box center [166, 76] width 154 height 16
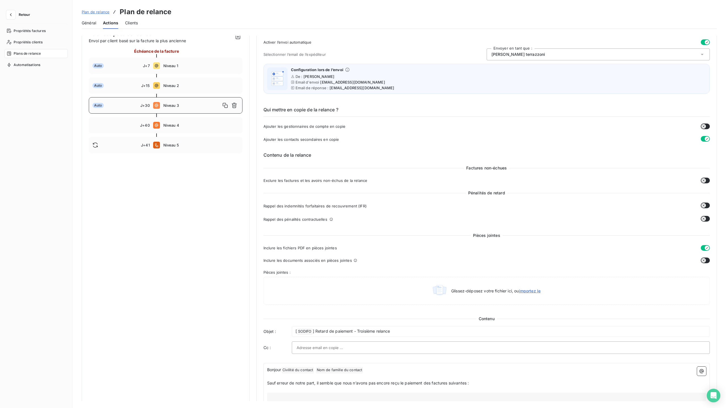
scroll to position [0, 0]
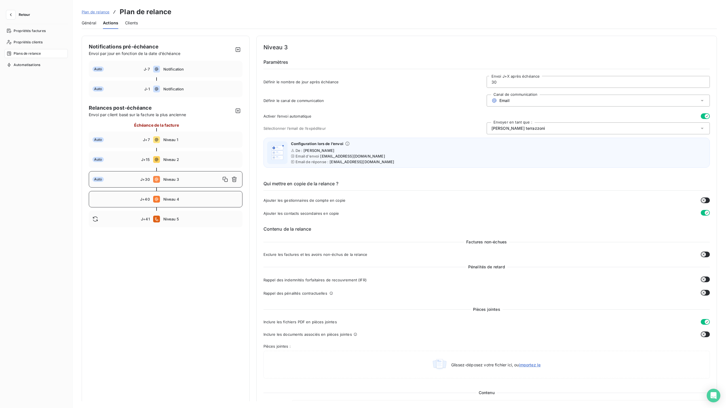
click at [168, 197] on span "Niveau 4" at bounding box center [200, 199] width 75 height 5
type input "40"
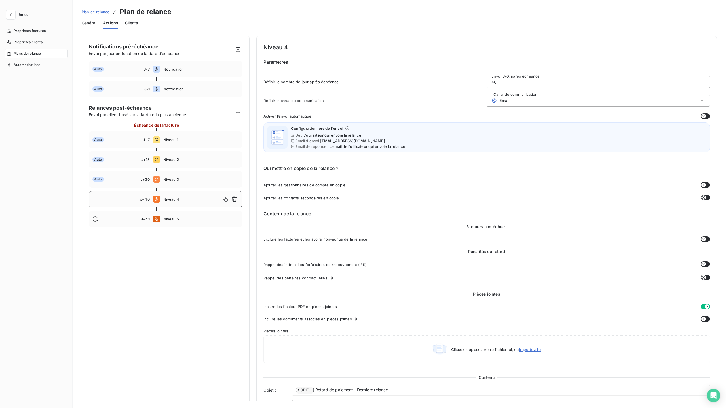
click at [568, 102] on div "Email" at bounding box center [598, 101] width 223 height 12
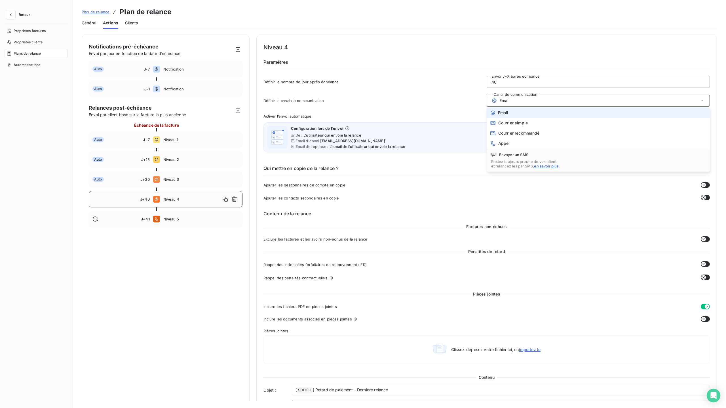
click at [507, 113] on span "Email" at bounding box center [503, 113] width 10 height 5
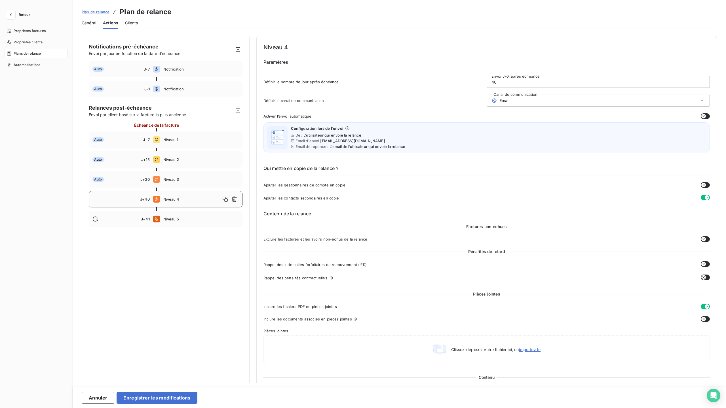
click at [704, 116] on button "button" at bounding box center [705, 116] width 9 height 6
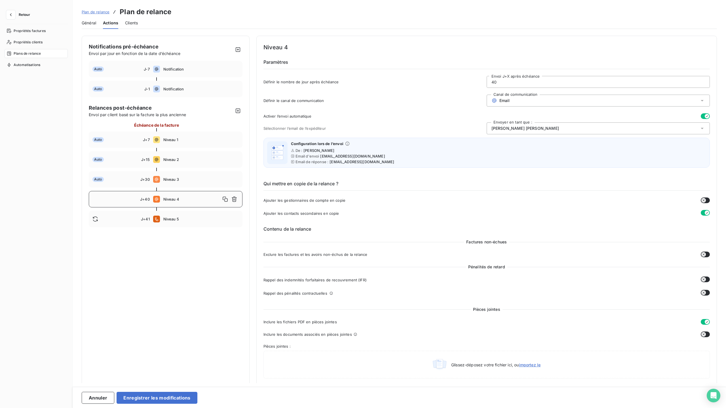
click at [549, 130] on div "Cécile Serna" at bounding box center [598, 129] width 223 height 12
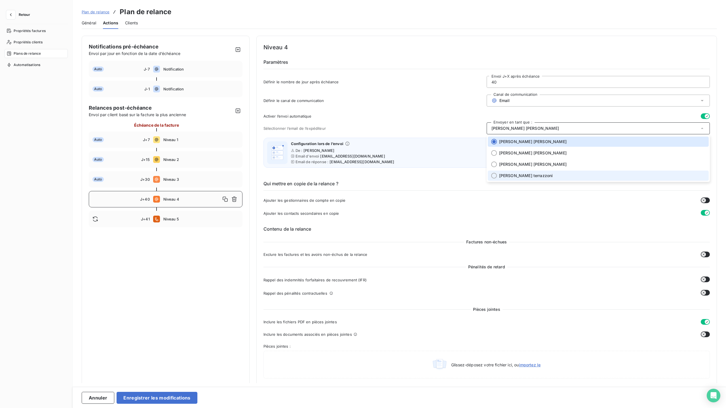
click at [518, 176] on span "Nicolas terrazzoni" at bounding box center [526, 176] width 54 height 6
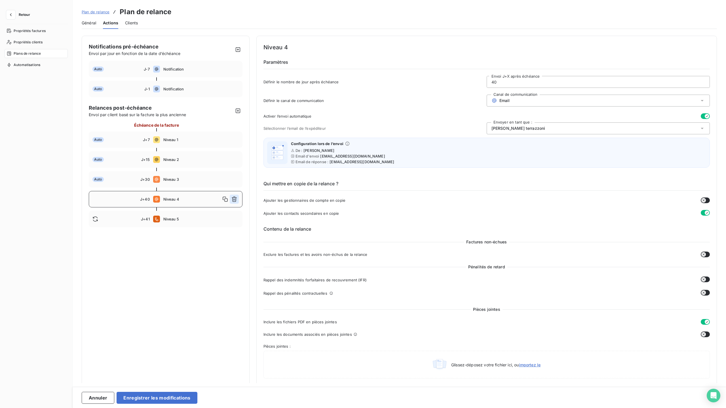
click at [237, 201] on button "button" at bounding box center [234, 199] width 9 height 9
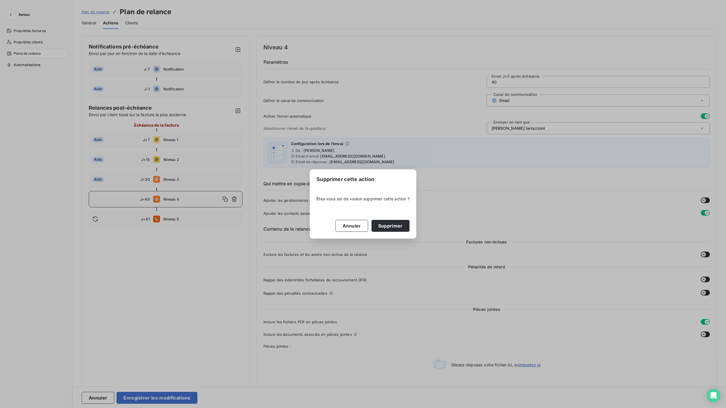
click at [403, 231] on button "Supprimer" at bounding box center [391, 226] width 38 height 12
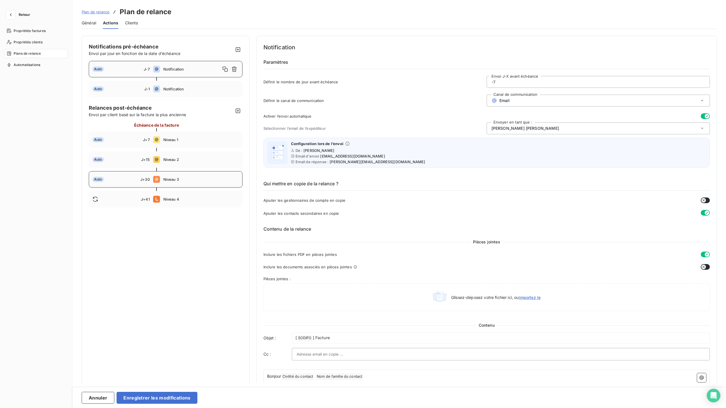
click at [168, 176] on div "Auto J+30 Niveau 3" at bounding box center [166, 179] width 154 height 16
type input "30"
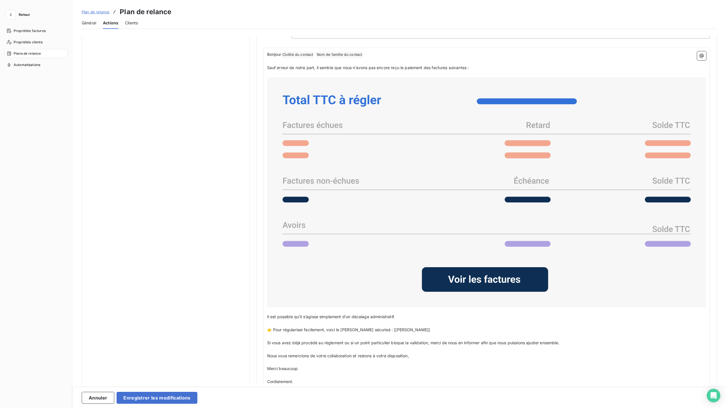
scroll to position [414, 0]
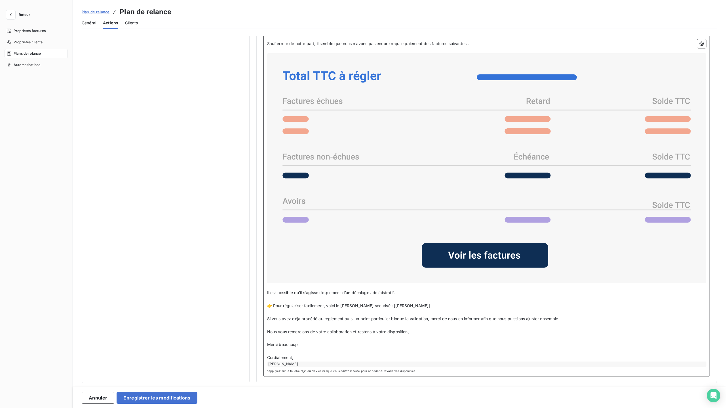
drag, startPoint x: 434, startPoint y: 306, endPoint x: 300, endPoint y: 300, distance: 134.3
click at [300, 300] on div "Bonjour Civilité du contact ﻿ Nom de famille du contact ﻿ ﻿ ﻿ Sauf erreur de no…" at bounding box center [486, 197] width 439 height 340
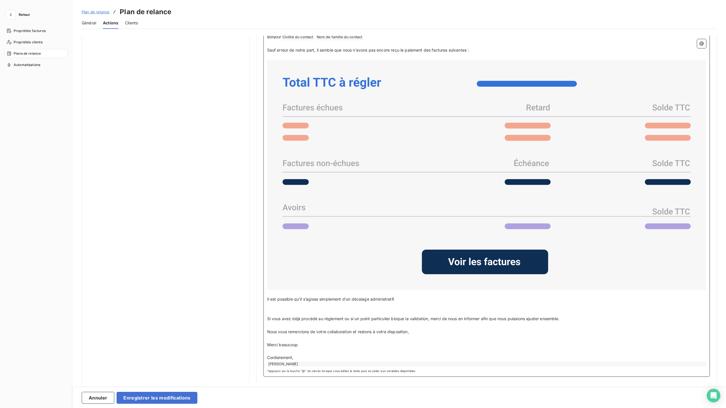
click at [273, 310] on p "﻿" at bounding box center [486, 312] width 439 height 7
drag, startPoint x: 152, startPoint y: 402, endPoint x: 157, endPoint y: 395, distance: 8.5
click at [152, 402] on button "Enregistrer les modifications" at bounding box center [157, 398] width 81 height 12
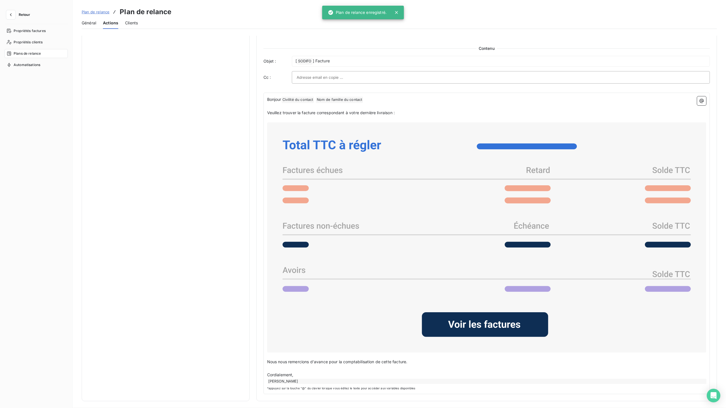
scroll to position [0, 0]
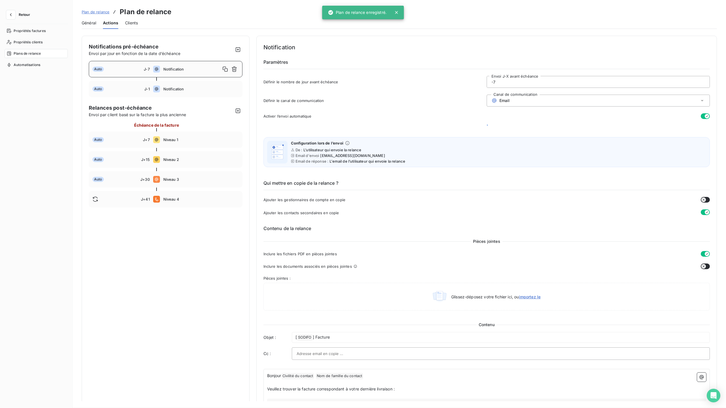
click at [28, 14] on span "Retour" at bounding box center [24, 14] width 11 height 3
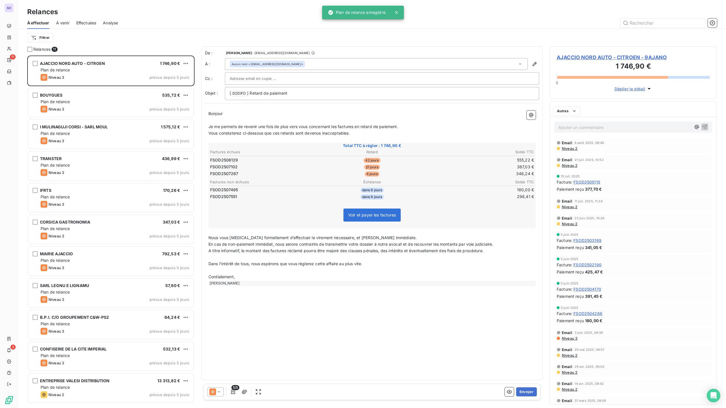
scroll to position [353, 167]
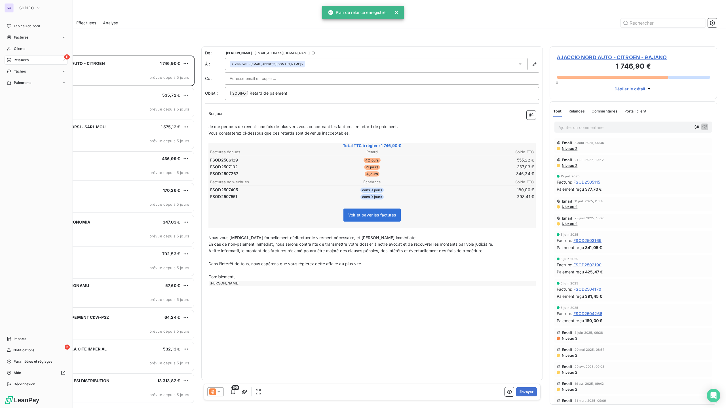
click at [12, 5] on div "SO" at bounding box center [9, 7] width 9 height 9
click at [29, 6] on span "SODIFO" at bounding box center [26, 8] width 14 height 5
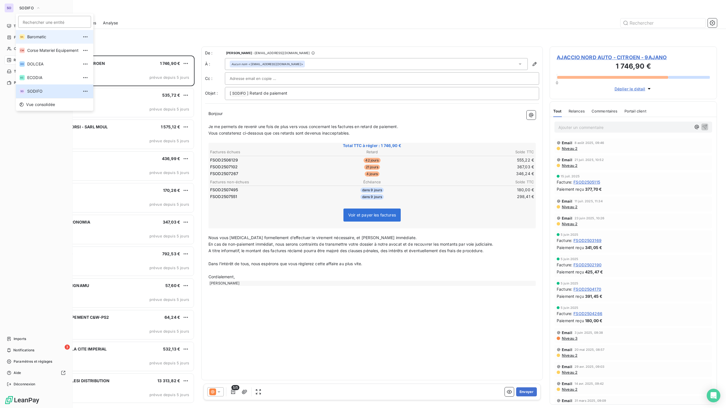
click at [41, 37] on span "Baromatic" at bounding box center [52, 37] width 51 height 6
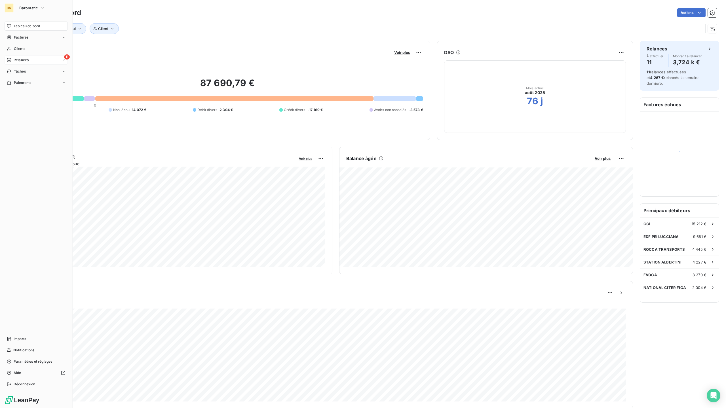
click at [21, 59] on span "Relances" at bounding box center [21, 60] width 15 height 5
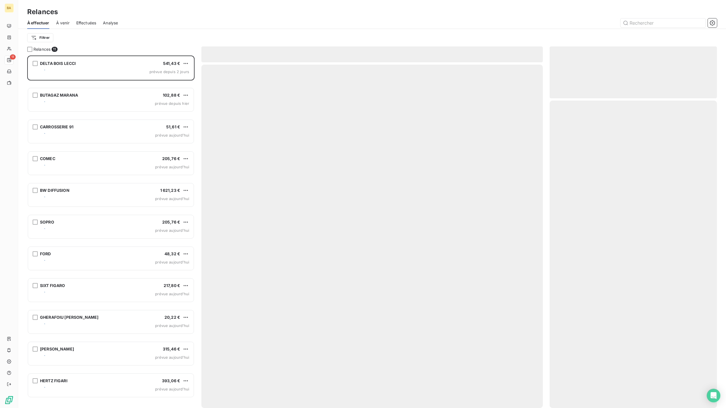
scroll to position [353, 167]
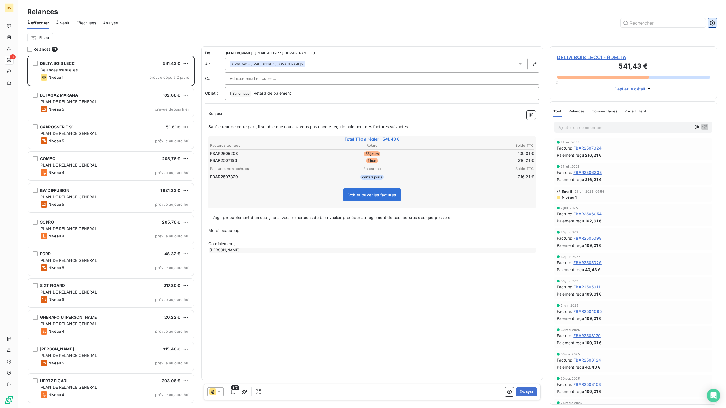
click at [714, 23] on icon "button" at bounding box center [713, 23] width 6 height 6
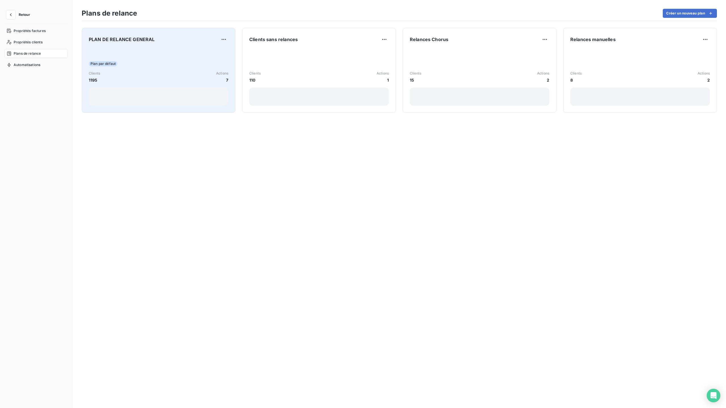
click at [120, 63] on div "Plan par défaut" at bounding box center [159, 63] width 140 height 5
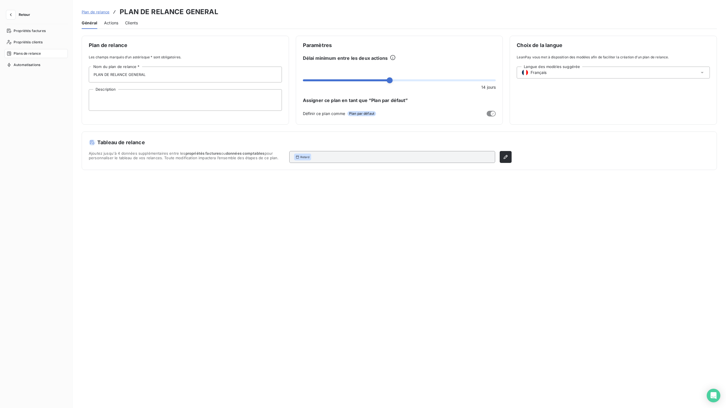
click at [116, 22] on span "Actions" at bounding box center [111, 23] width 14 height 6
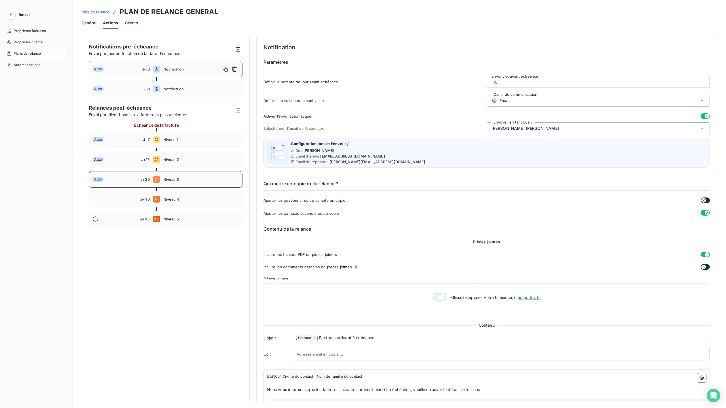
click at [169, 182] on div "Auto J+30 Niveau 3" at bounding box center [166, 179] width 154 height 16
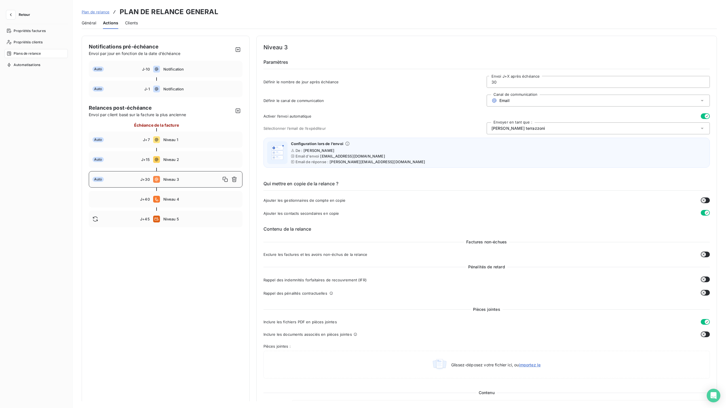
type input "30"
click at [182, 181] on span "Niveau 3" at bounding box center [191, 179] width 57 height 5
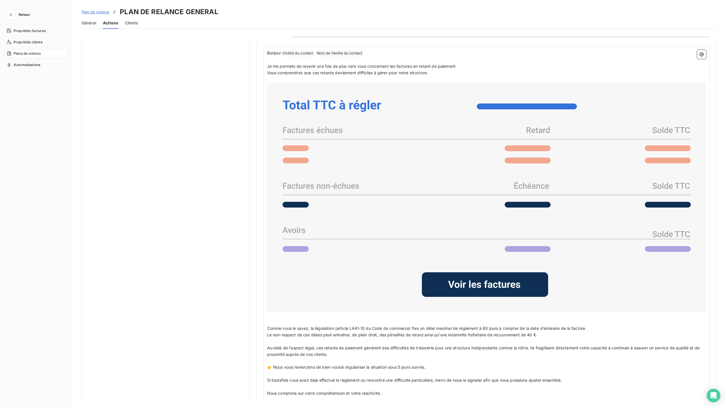
scroll to position [428, 0]
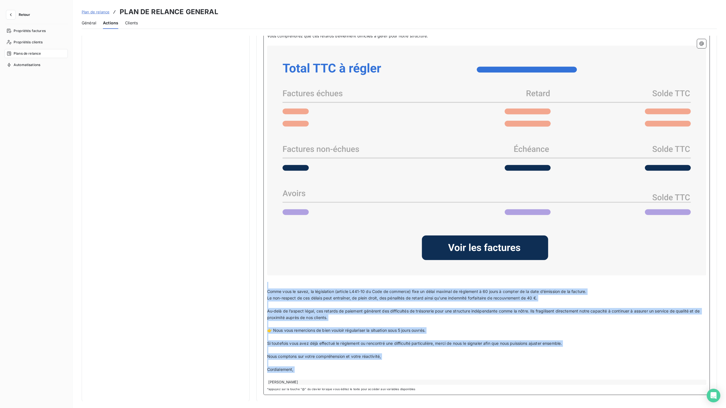
drag, startPoint x: 267, startPoint y: 289, endPoint x: 586, endPoint y: 374, distance: 330.0
click at [586, 374] on div "Bonjour Civilité du contact ﻿ Nom de famille du contact ﻿ ﻿ ﻿ Je me permets de …" at bounding box center [486, 199] width 439 height 372
copy div "﻿ Comme vous le savez, la législation (article L441-10 du Code de commerce) fix…"
click at [284, 299] on span "Le non-respect de ces délais peut entraîner, de plein droit, des pénalités de r…" at bounding box center [402, 298] width 270 height 5
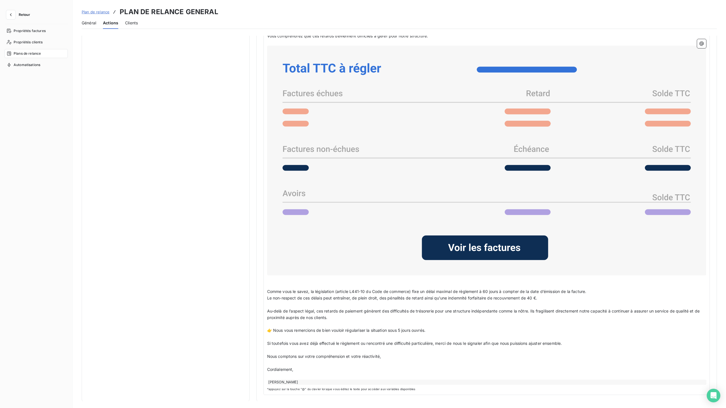
click at [25, 17] on button "Retour" at bounding box center [20, 14] width 30 height 9
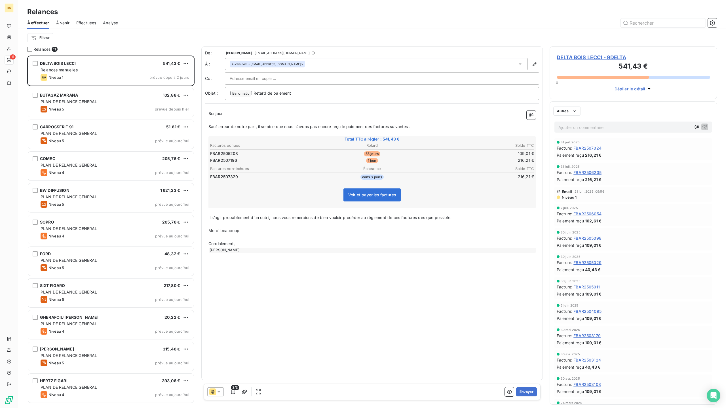
scroll to position [353, 167]
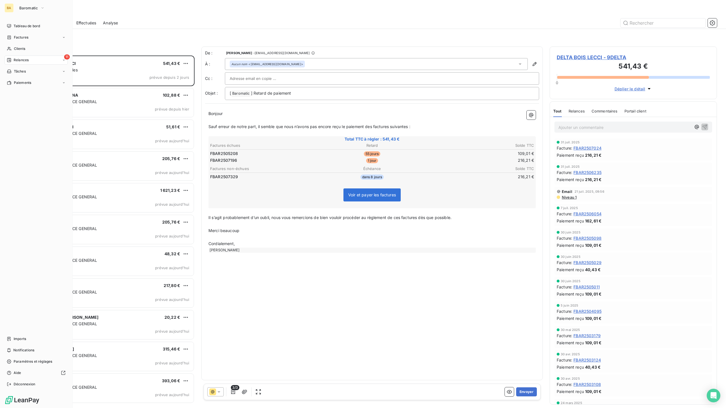
click at [13, 6] on div "BA" at bounding box center [9, 7] width 9 height 9
click at [37, 6] on span "Baromatic" at bounding box center [28, 8] width 19 height 5
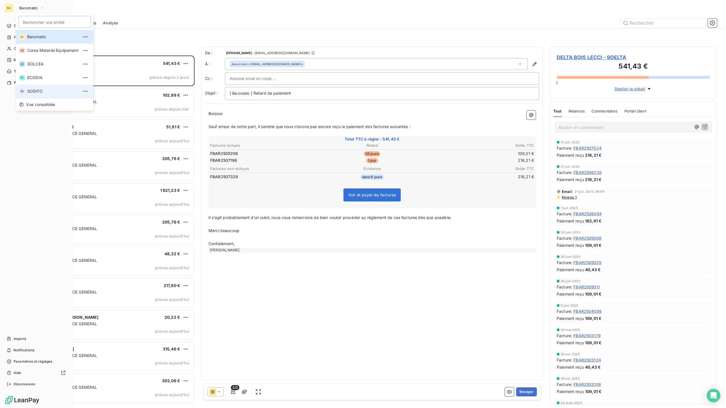
click at [46, 91] on span "SODIFO" at bounding box center [52, 91] width 51 height 6
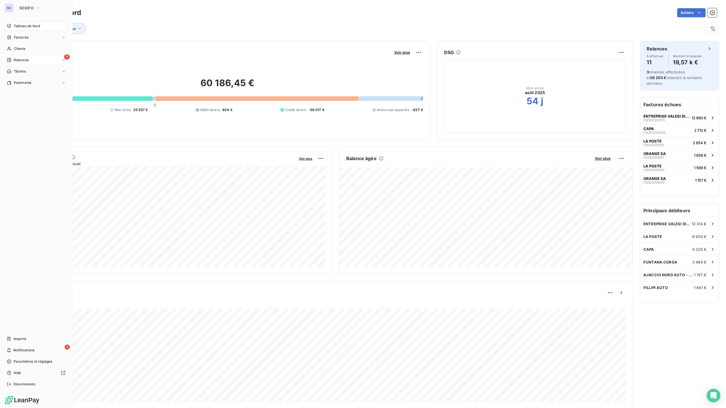
click at [21, 60] on span "Relances" at bounding box center [21, 60] width 15 height 5
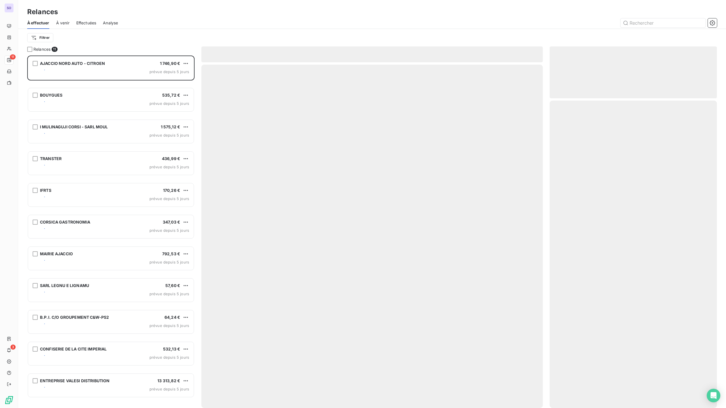
scroll to position [353, 167]
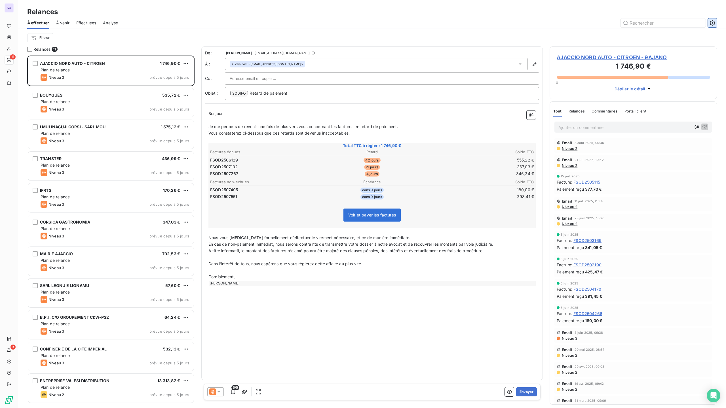
click at [713, 23] on icon "button" at bounding box center [713, 23] width 6 height 6
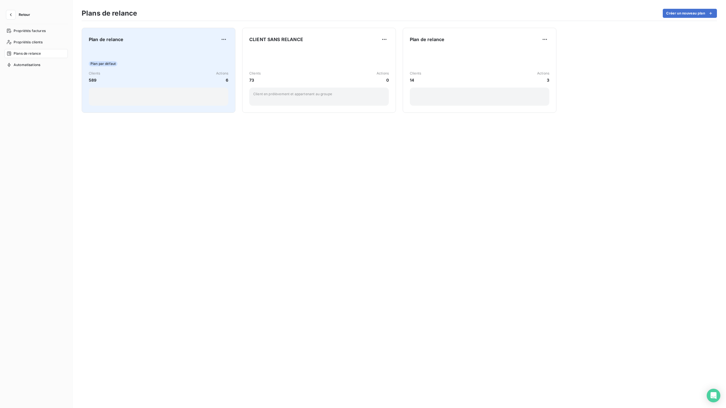
click at [167, 63] on div "Plan par défaut" at bounding box center [159, 63] width 140 height 5
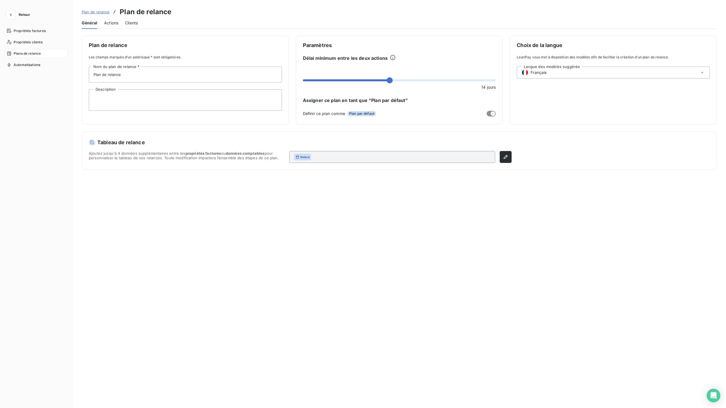
click at [110, 24] on span "Actions" at bounding box center [111, 23] width 14 height 6
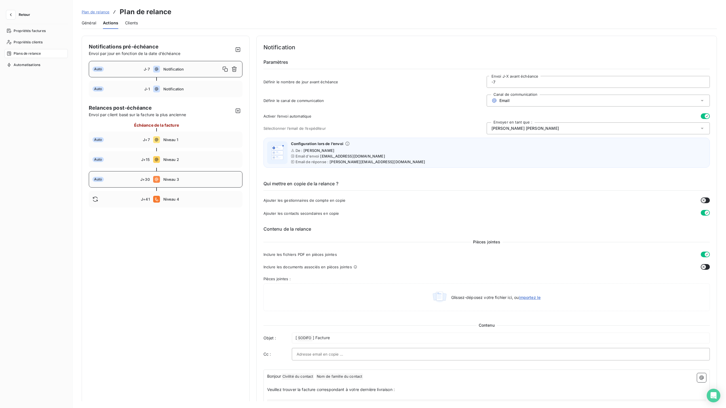
click at [168, 177] on div "Auto J+30 Niveau 3" at bounding box center [166, 179] width 154 height 16
type input "30"
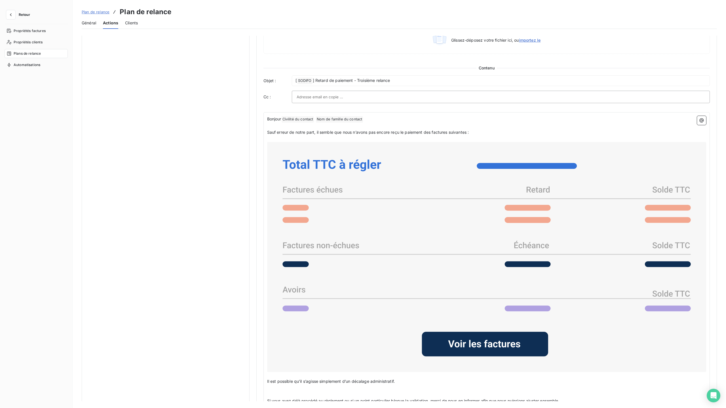
scroll to position [389, 0]
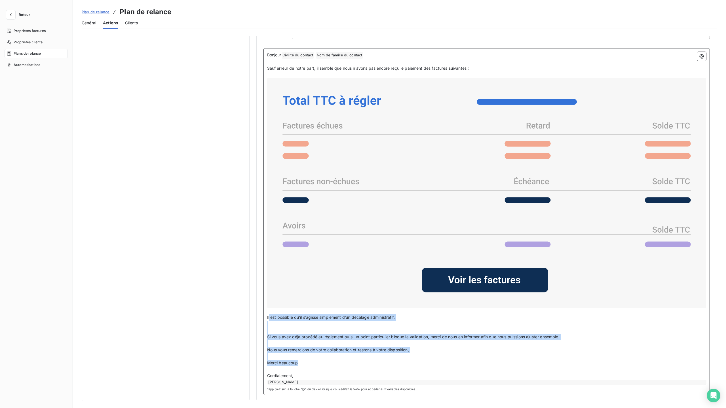
drag, startPoint x: 268, startPoint y: 315, endPoint x: 423, endPoint y: 362, distance: 161.3
click at [423, 362] on div "Bonjour Civilité du contact ﻿ Nom de famille du contact ﻿ ﻿ ﻿ Sauf erreur de no…" at bounding box center [486, 218] width 439 height 333
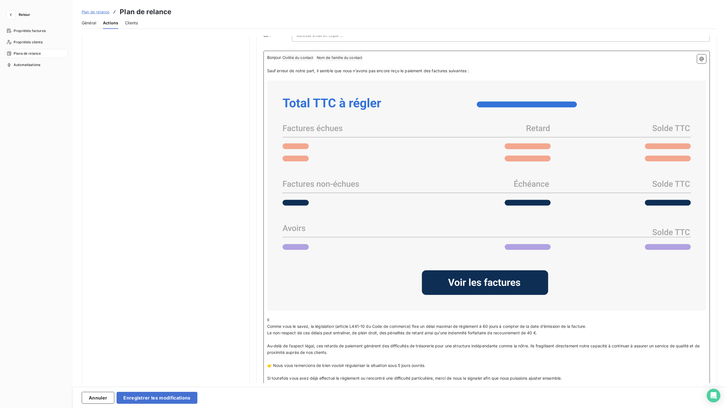
scroll to position [394, 0]
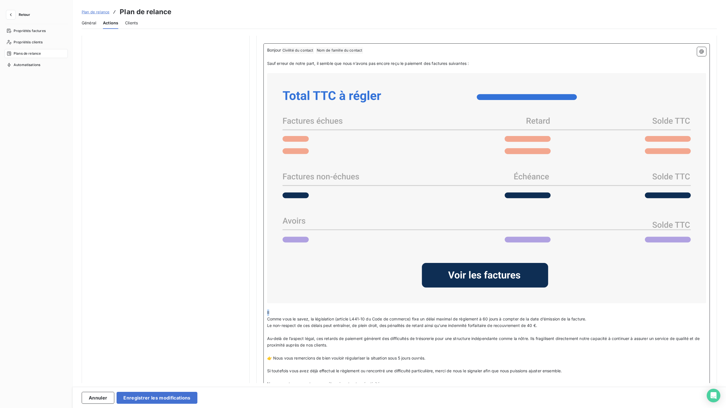
drag, startPoint x: 281, startPoint y: 312, endPoint x: 254, endPoint y: 309, distance: 26.8
click at [254, 309] on div "Notifications pré-échéance Envoi par jour en fonction de la date d’échéance Aut…" at bounding box center [399, 42] width 635 height 801
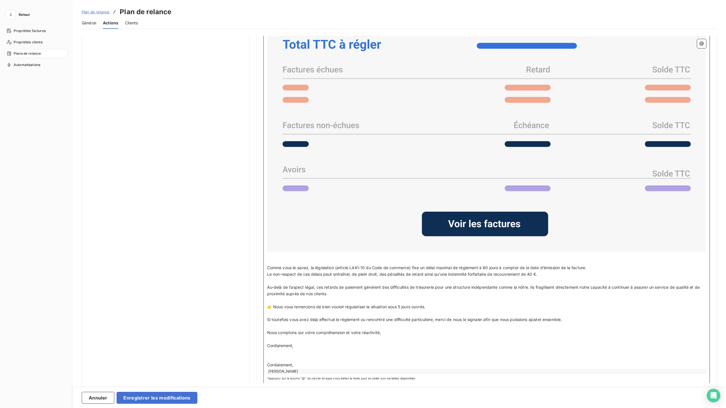
scroll to position [453, 0]
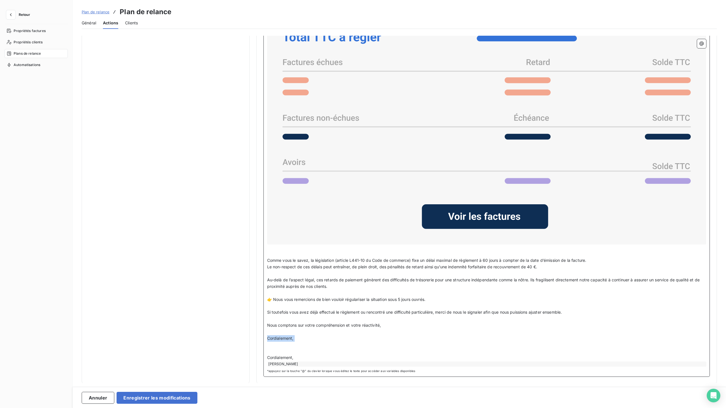
drag, startPoint x: 309, startPoint y: 344, endPoint x: 264, endPoint y: 335, distance: 45.3
click at [264, 335] on div "Bonjour Civilité du contact ﻿ Nom de famille du contact ﻿ ﻿ ﻿ Sauf erreur de no…" at bounding box center [486, 181] width 447 height 393
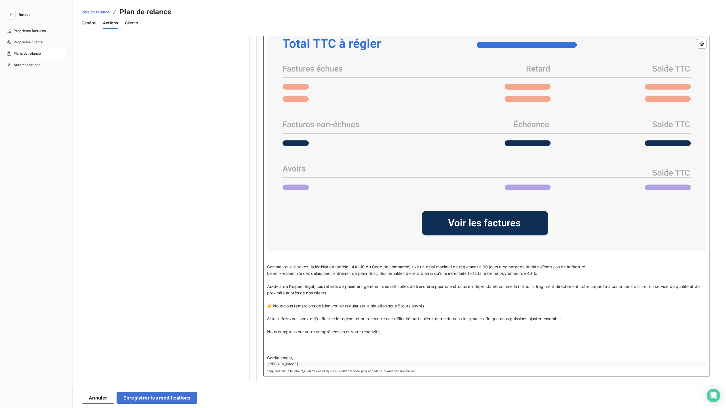
click at [296, 349] on p "﻿" at bounding box center [486, 352] width 439 height 7
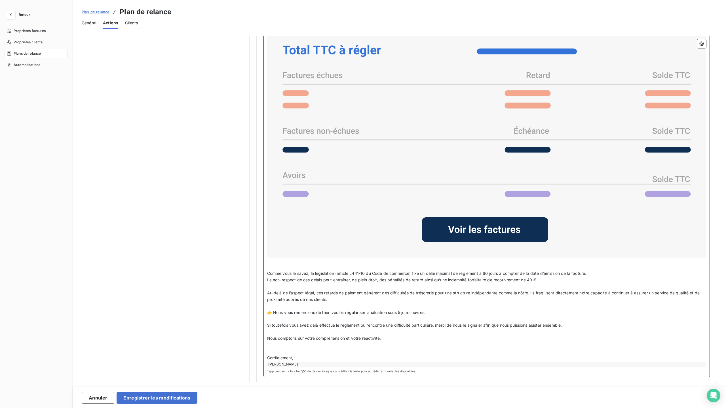
scroll to position [433, 0]
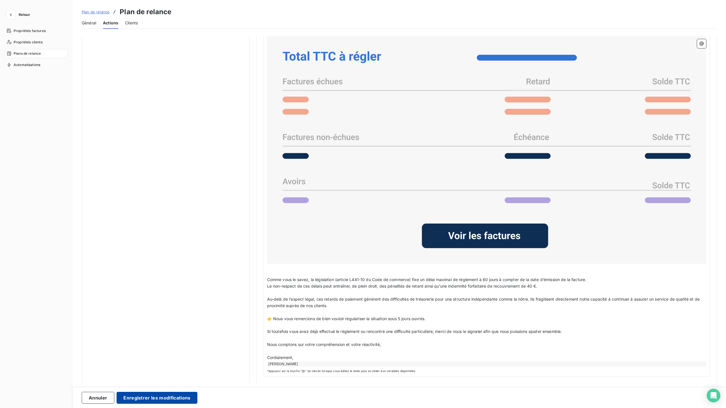
click at [178, 396] on button "Enregistrer les modifications" at bounding box center [157, 398] width 81 height 12
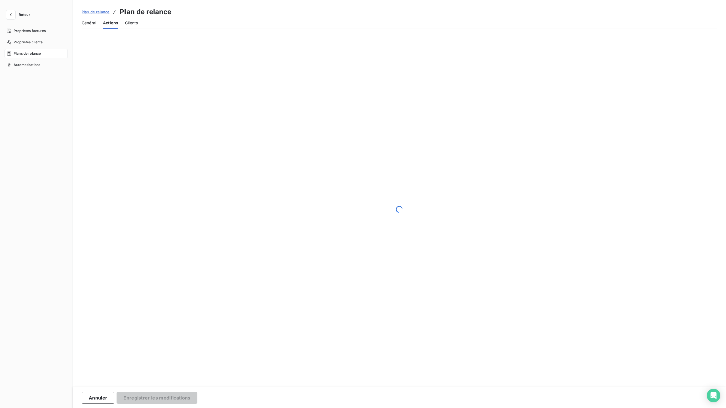
scroll to position [0, 0]
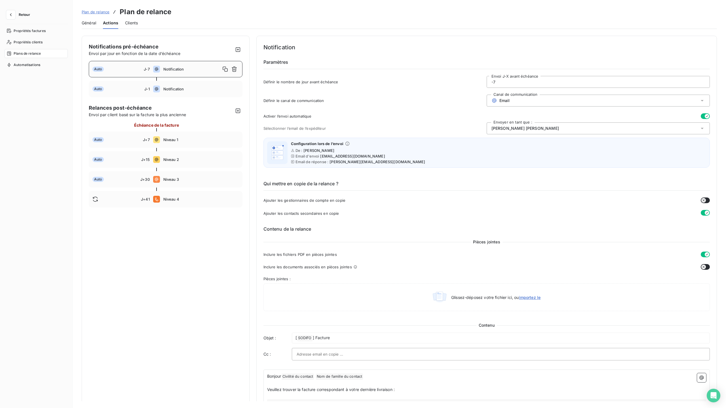
click at [24, 15] on span "Retour" at bounding box center [24, 14] width 11 height 3
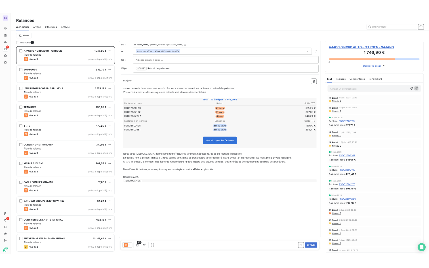
scroll to position [353, 167]
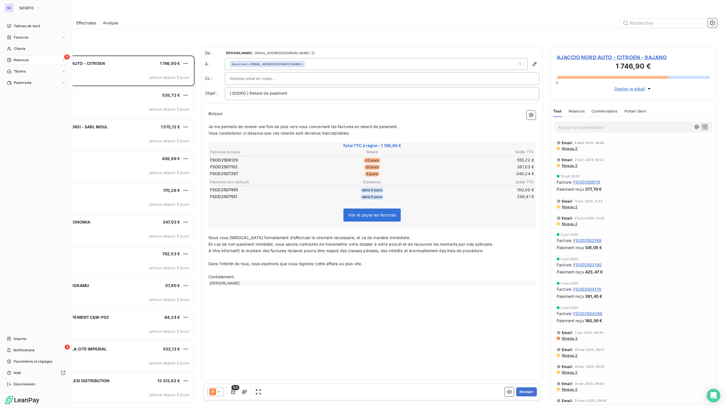
click at [27, 59] on span "Relances" at bounding box center [21, 60] width 15 height 5
click at [29, 60] on div "11 Relances" at bounding box center [36, 60] width 63 height 9
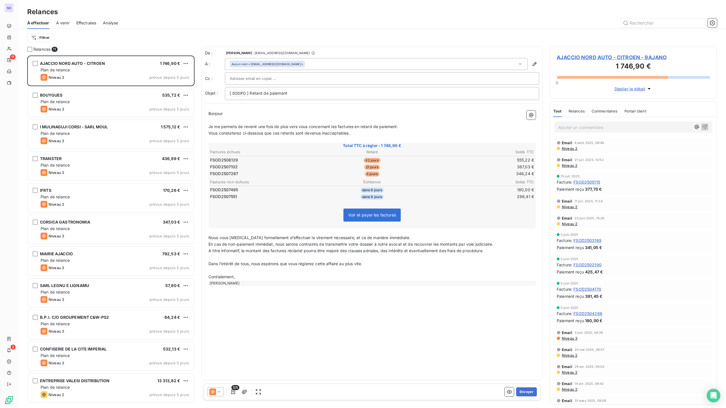
click at [65, 25] on span "À venir" at bounding box center [62, 23] width 13 height 6
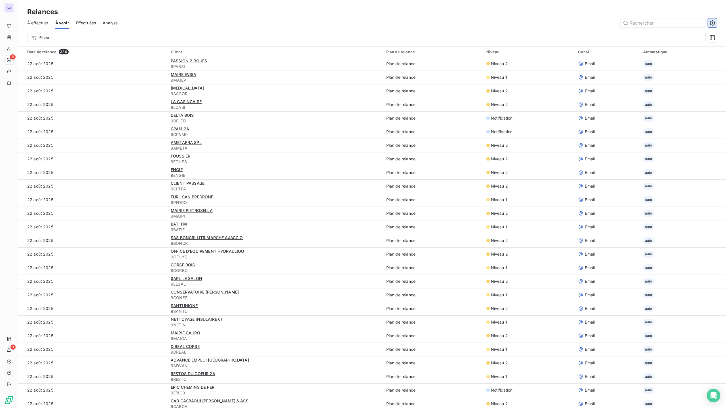
click at [713, 24] on icon "button" at bounding box center [713, 23] width 6 height 6
